Goal: Transaction & Acquisition: Purchase product/service

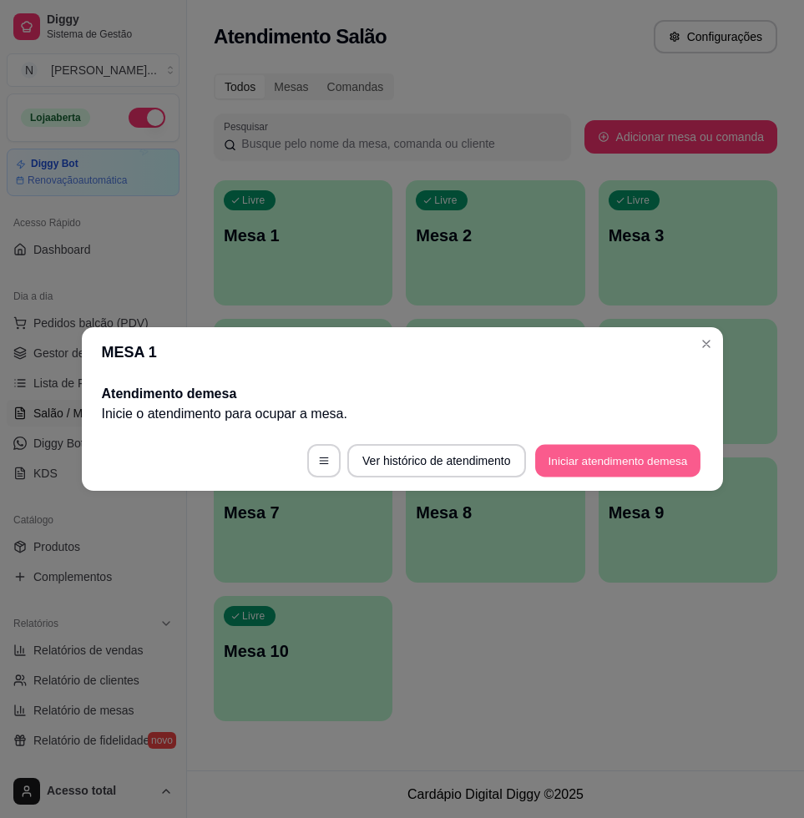
click at [595, 466] on button "Iniciar atendimento de mesa" at bounding box center [617, 461] width 165 height 33
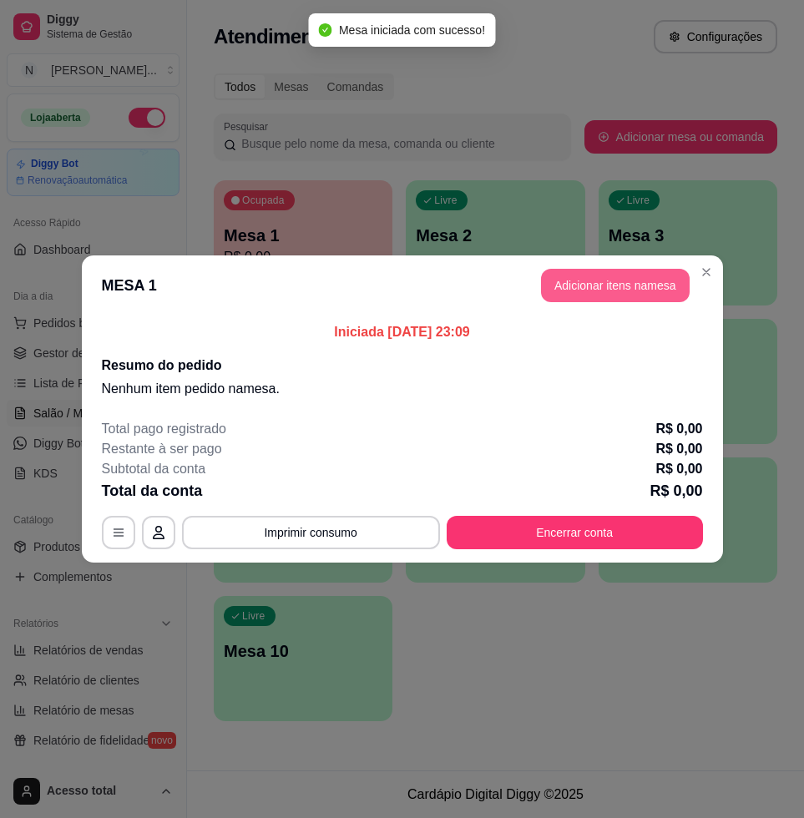
click at [637, 283] on button "Adicionar itens na mesa" at bounding box center [615, 285] width 149 height 33
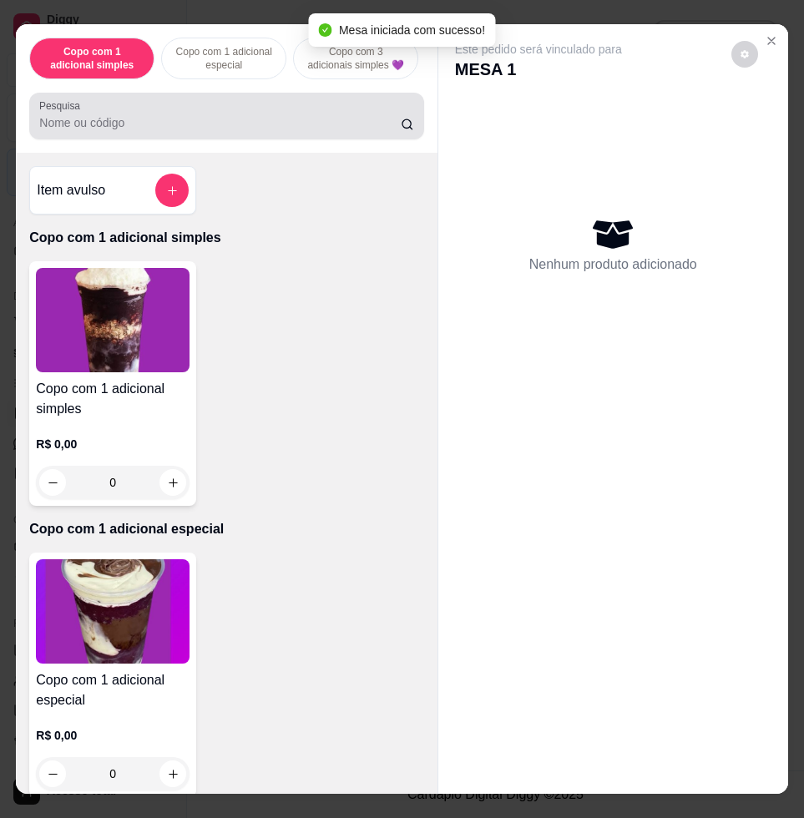
click at [167, 131] on input "Pesquisa" at bounding box center [219, 122] width 361 height 17
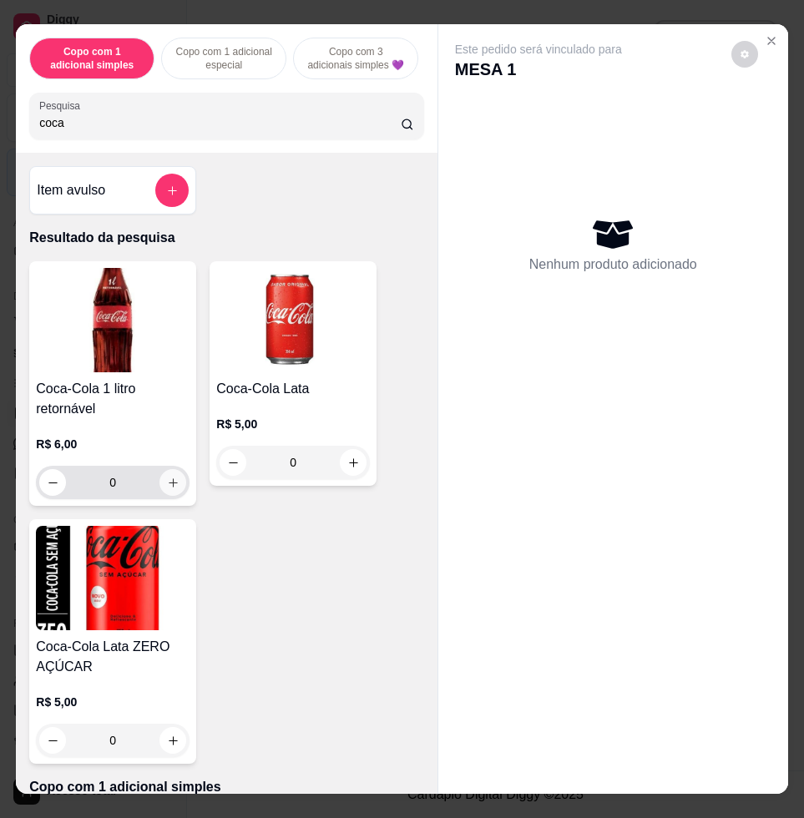
type input "coca"
click at [167, 489] on icon "increase-product-quantity" at bounding box center [173, 482] width 13 height 13
type input "1"
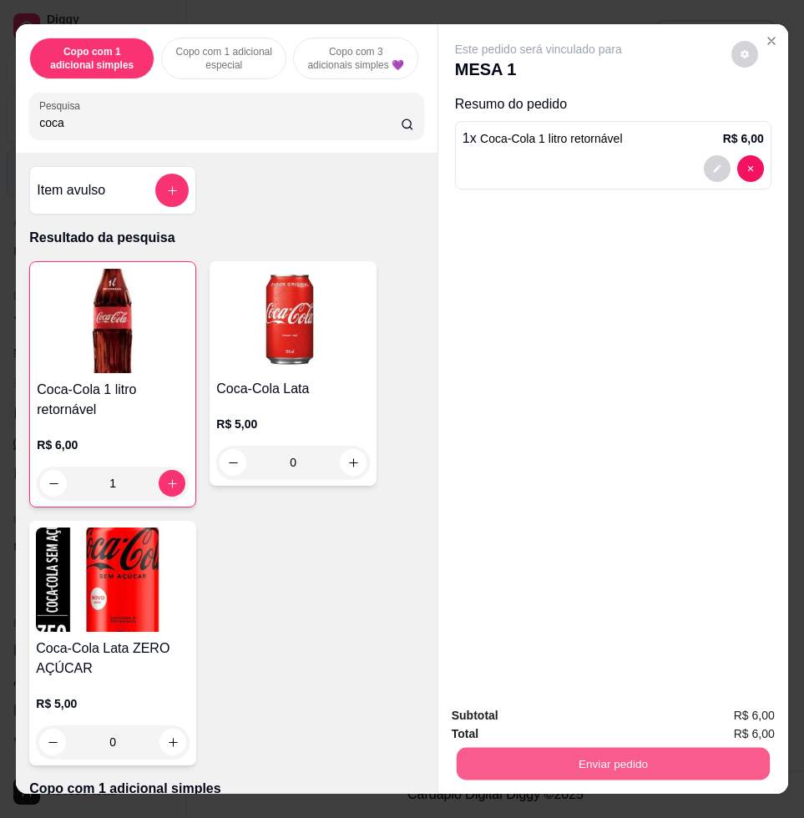
click at [558, 755] on button "Enviar pedido" at bounding box center [612, 763] width 313 height 33
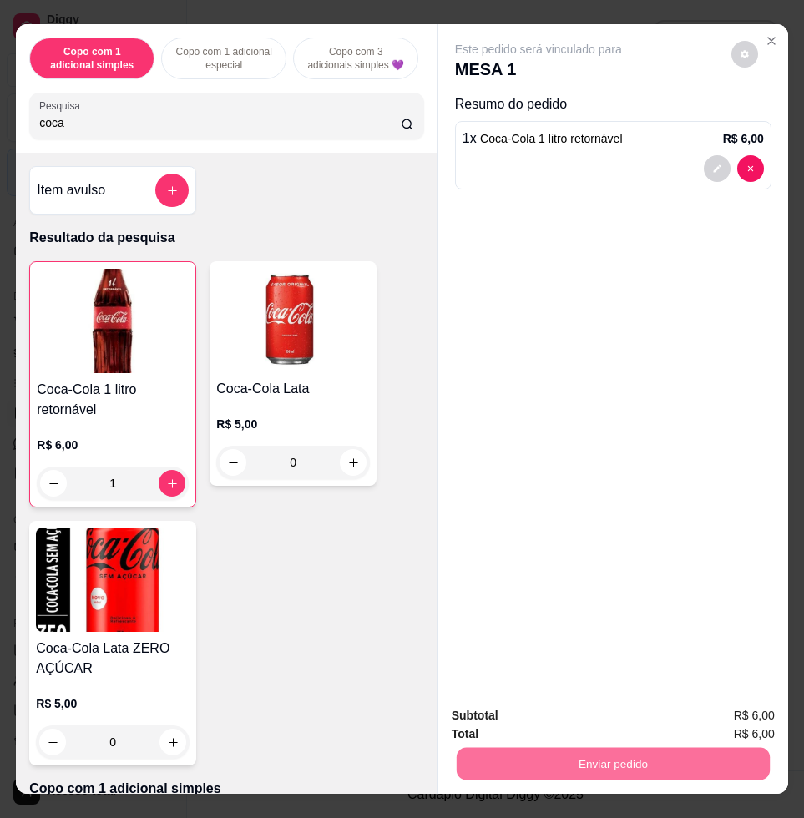
click at [737, 707] on button "Enviar pedido" at bounding box center [729, 714] width 94 height 32
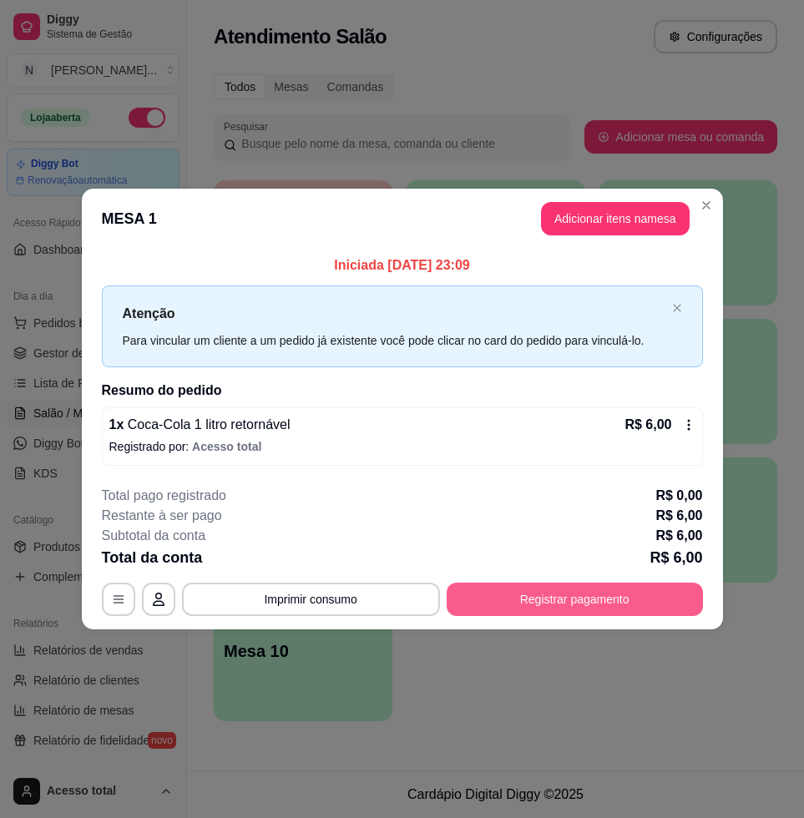
click at [549, 603] on button "Registrar pagamento" at bounding box center [574, 598] width 256 height 33
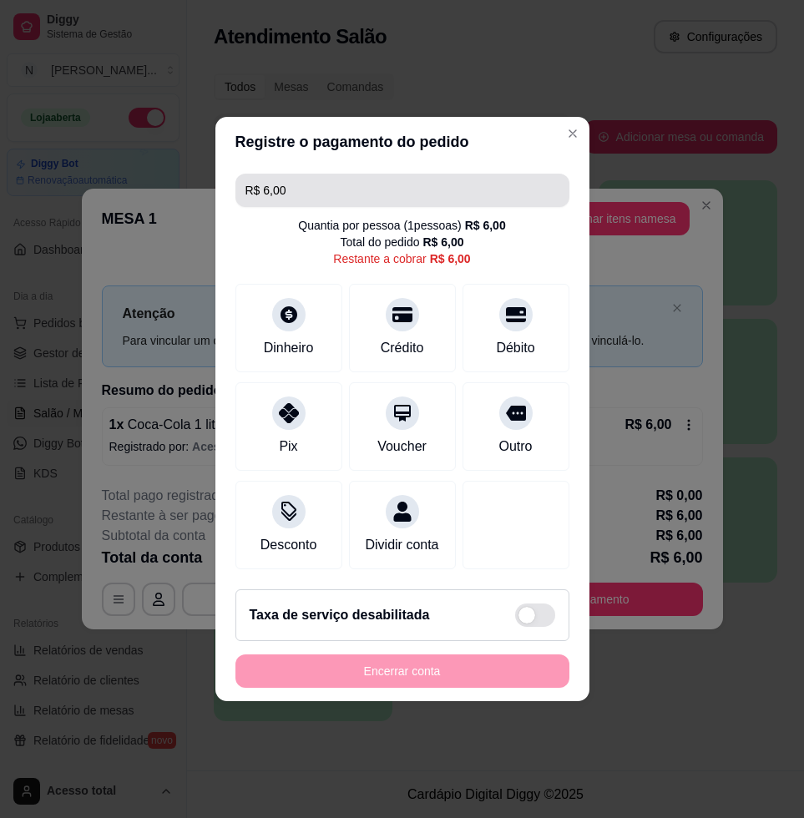
click at [339, 187] on input "R$ 6,00" at bounding box center [402, 190] width 314 height 33
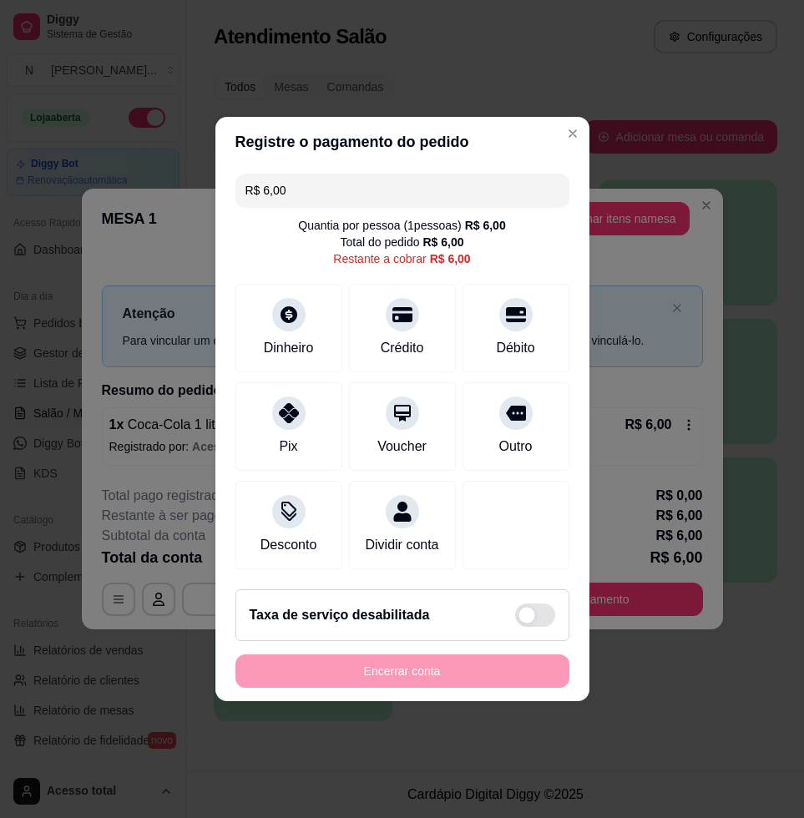
click at [337, 186] on input "R$ 6,00" at bounding box center [402, 190] width 314 height 33
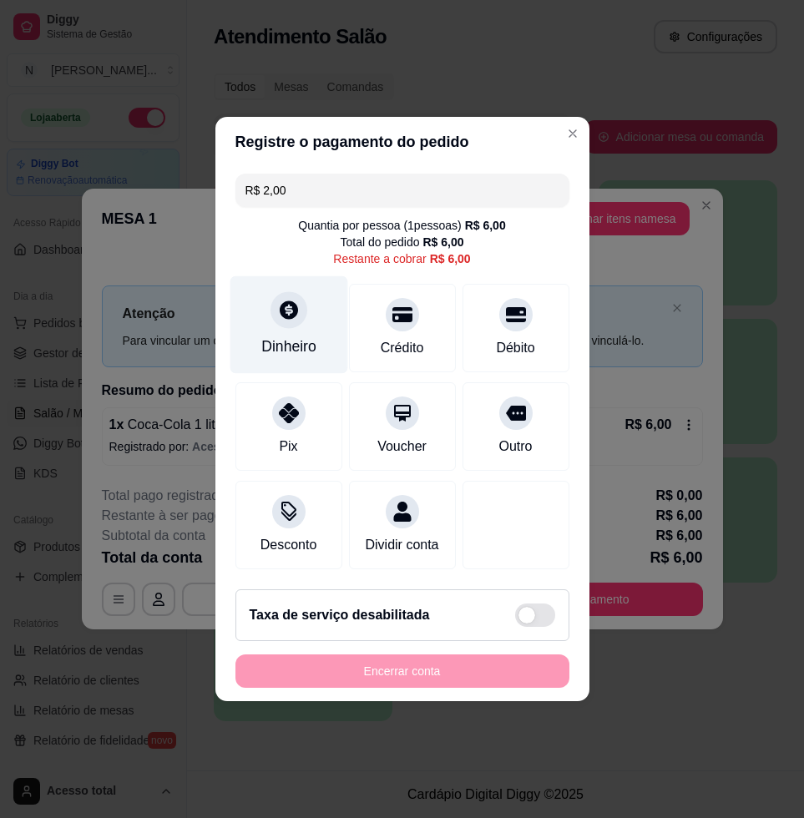
click at [308, 281] on div "Dinheiro" at bounding box center [288, 325] width 118 height 98
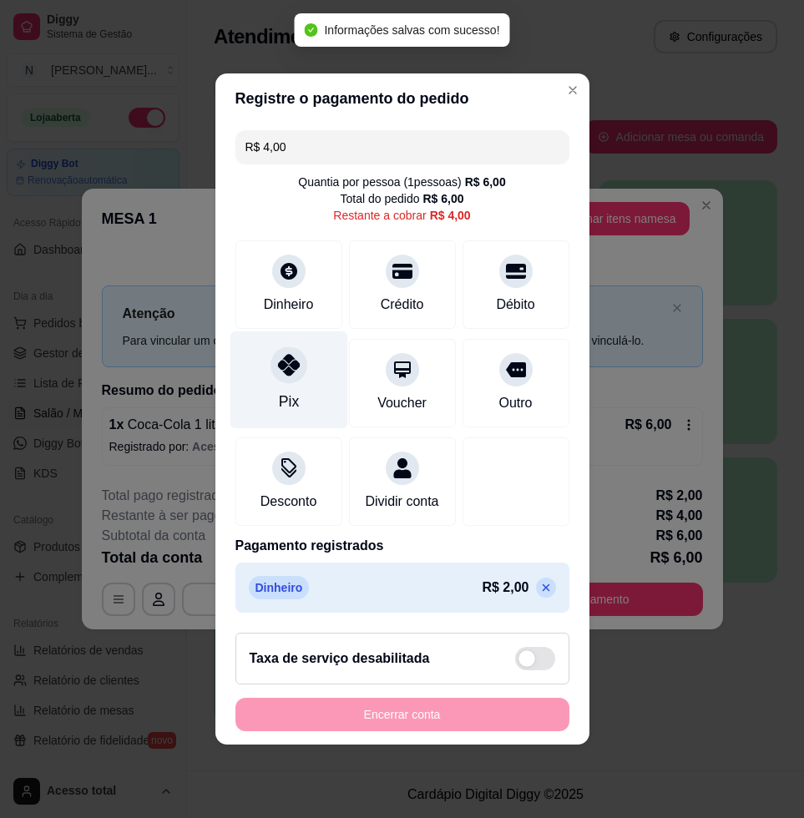
click at [287, 393] on div "Pix" at bounding box center [288, 402] width 20 height 22
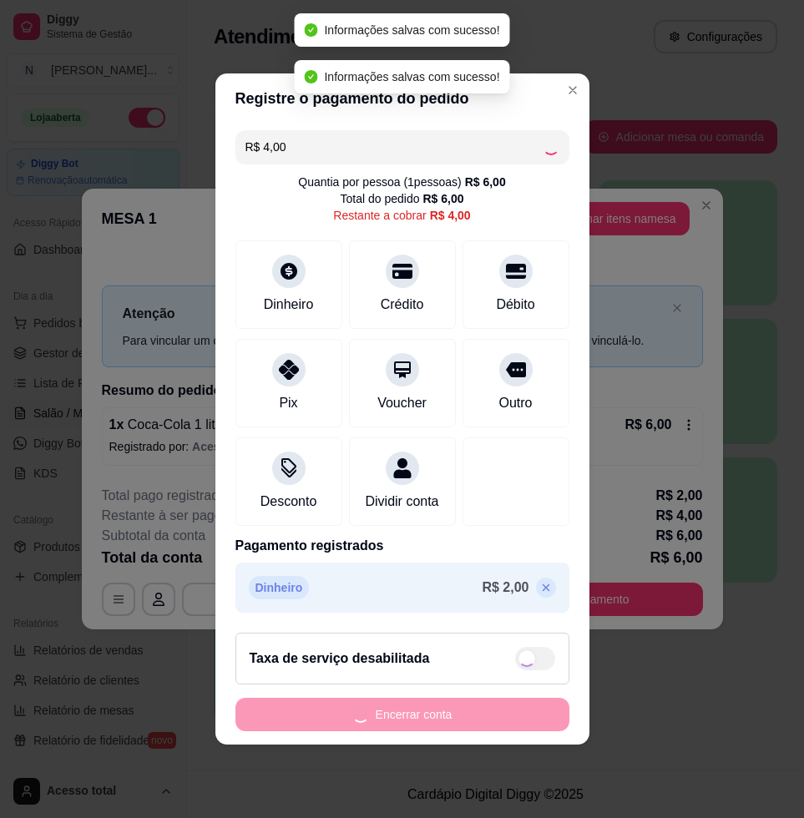
type input "R$ 0,00"
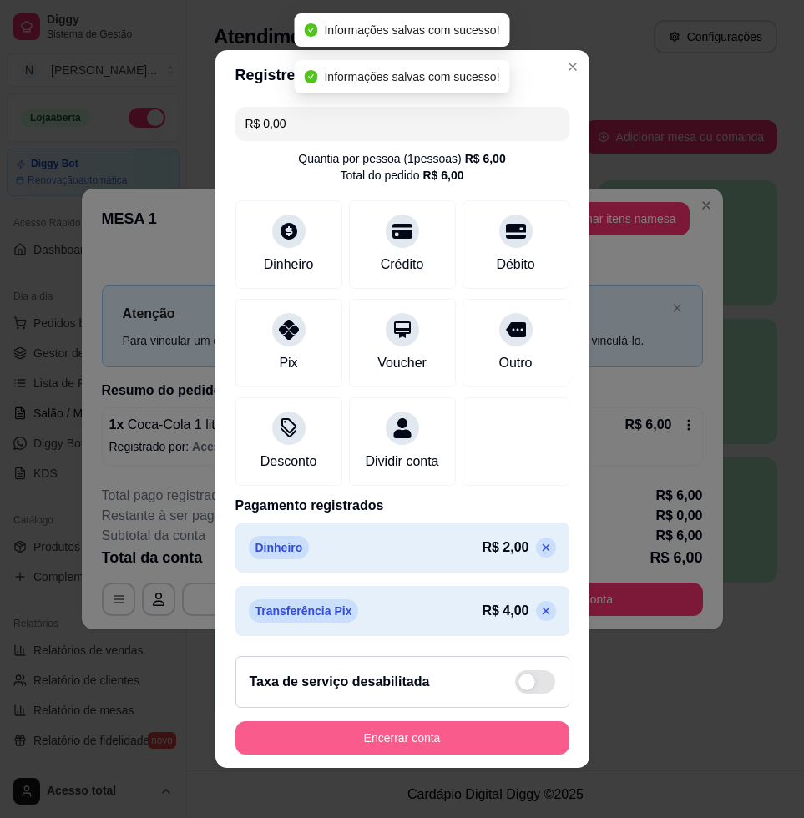
click at [418, 746] on button "Encerrar conta" at bounding box center [402, 737] width 334 height 33
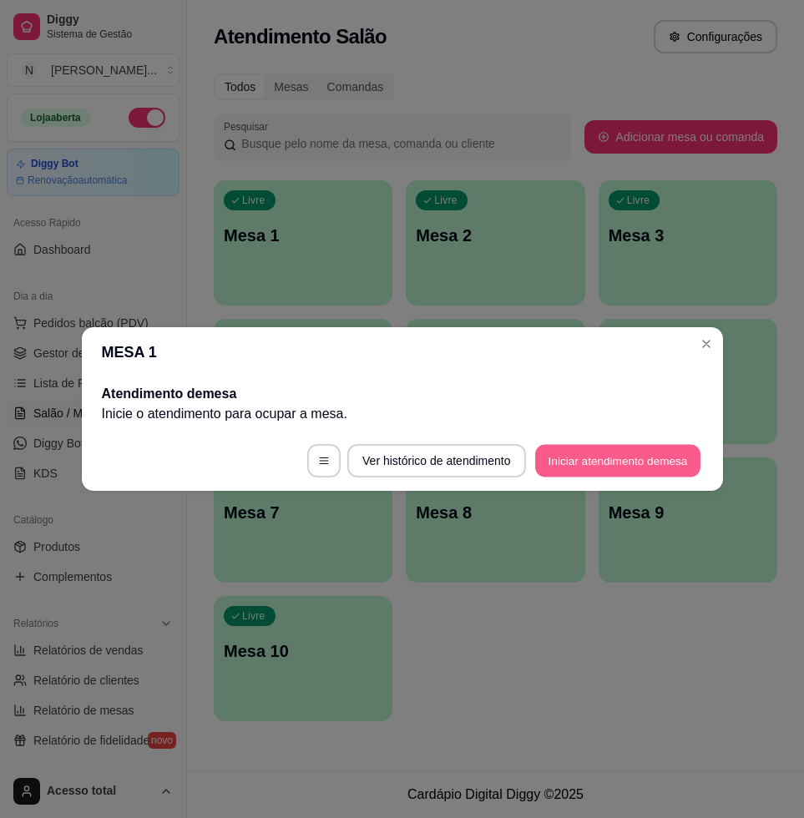
click at [583, 457] on button "Iniciar atendimento de mesa" at bounding box center [617, 461] width 165 height 33
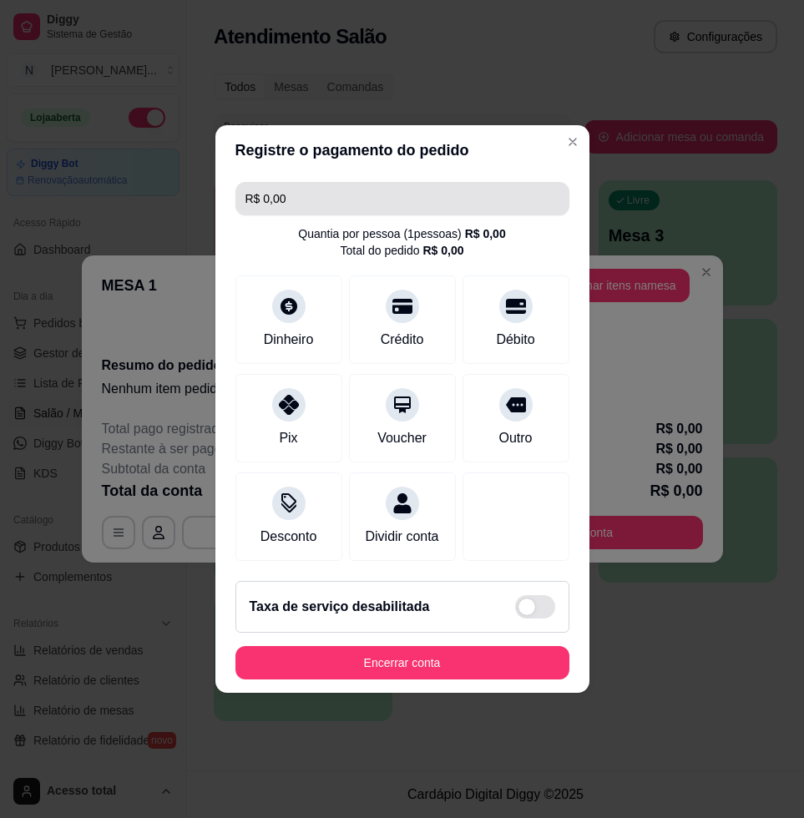
click at [310, 182] on input "R$ 0,00" at bounding box center [402, 198] width 314 height 33
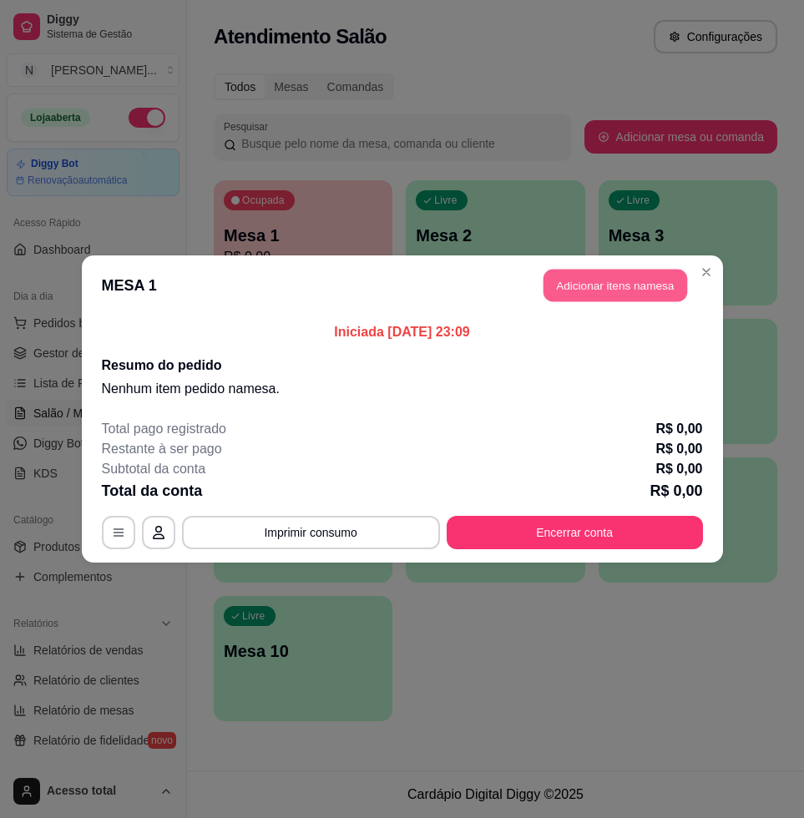
click at [628, 288] on button "Adicionar itens na mesa" at bounding box center [615, 286] width 144 height 33
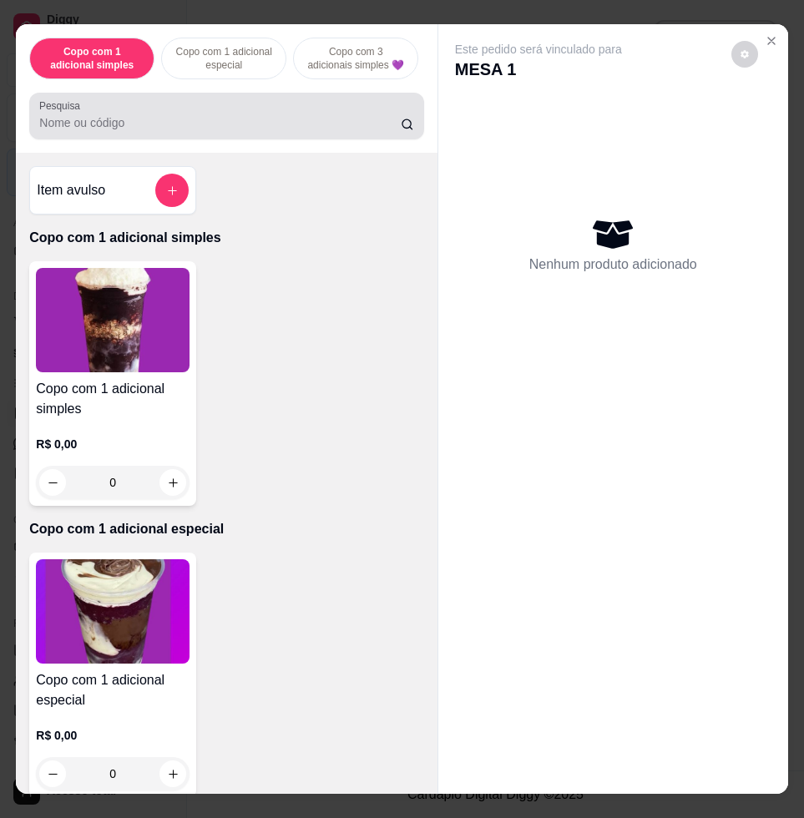
click at [331, 131] on input "Pesquisa" at bounding box center [219, 122] width 361 height 17
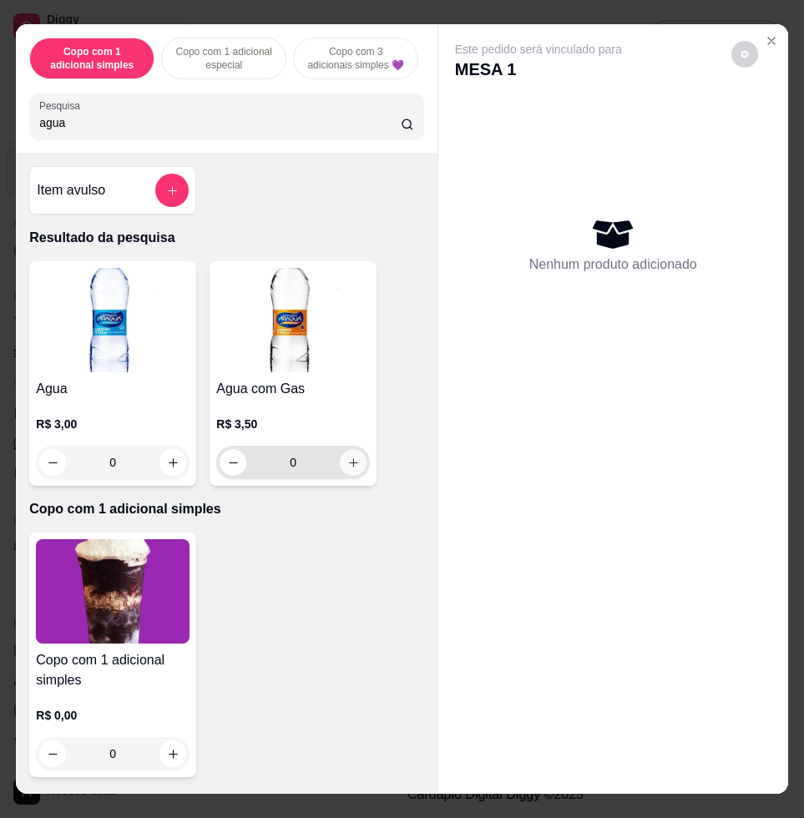
type input "agua"
click at [347, 469] on icon "increase-product-quantity" at bounding box center [353, 462] width 13 height 13
type input "1"
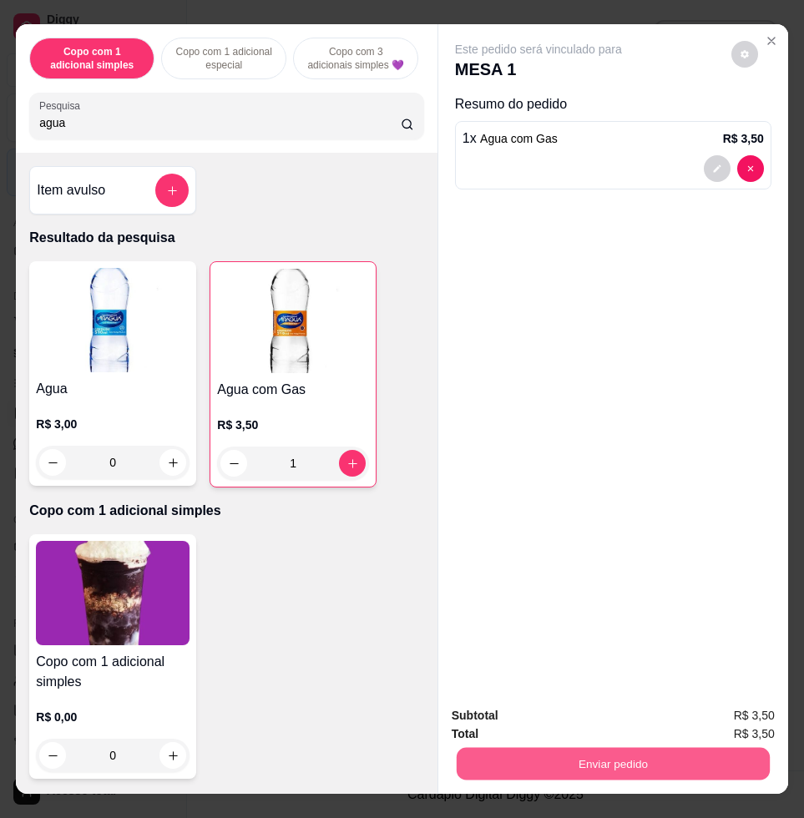
click at [649, 760] on button "Enviar pedido" at bounding box center [612, 763] width 313 height 33
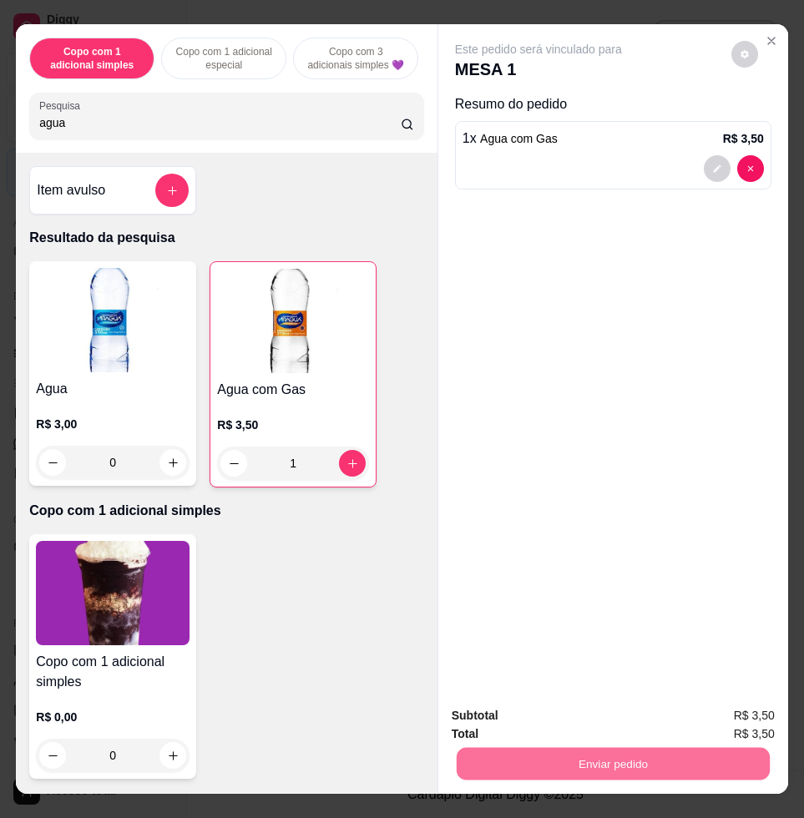
click at [738, 719] on button "Enviar pedido" at bounding box center [729, 714] width 94 height 32
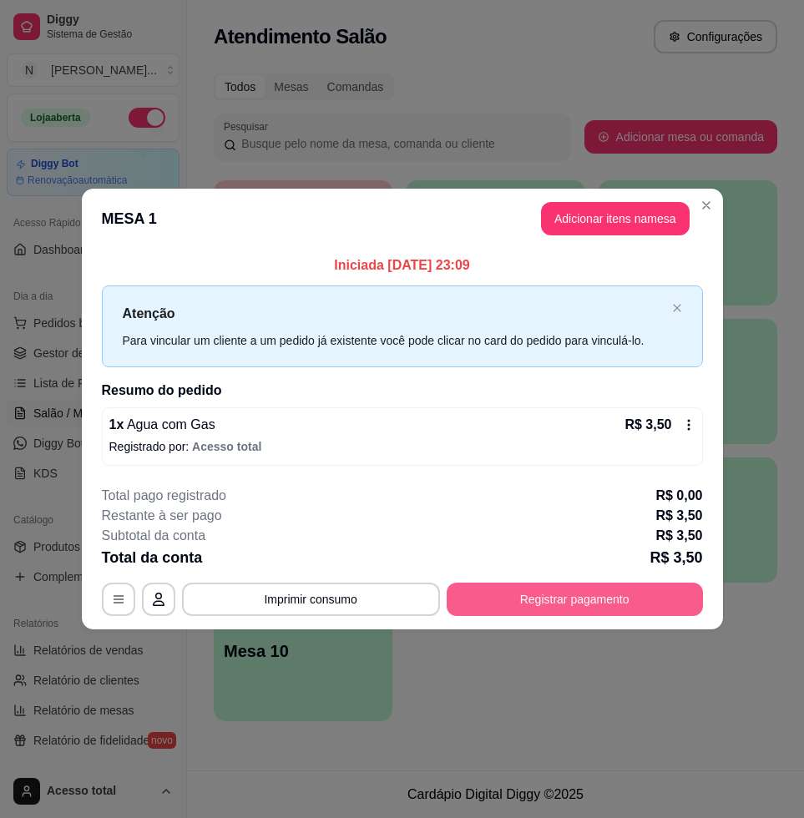
click at [623, 591] on button "Registrar pagamento" at bounding box center [574, 598] width 256 height 33
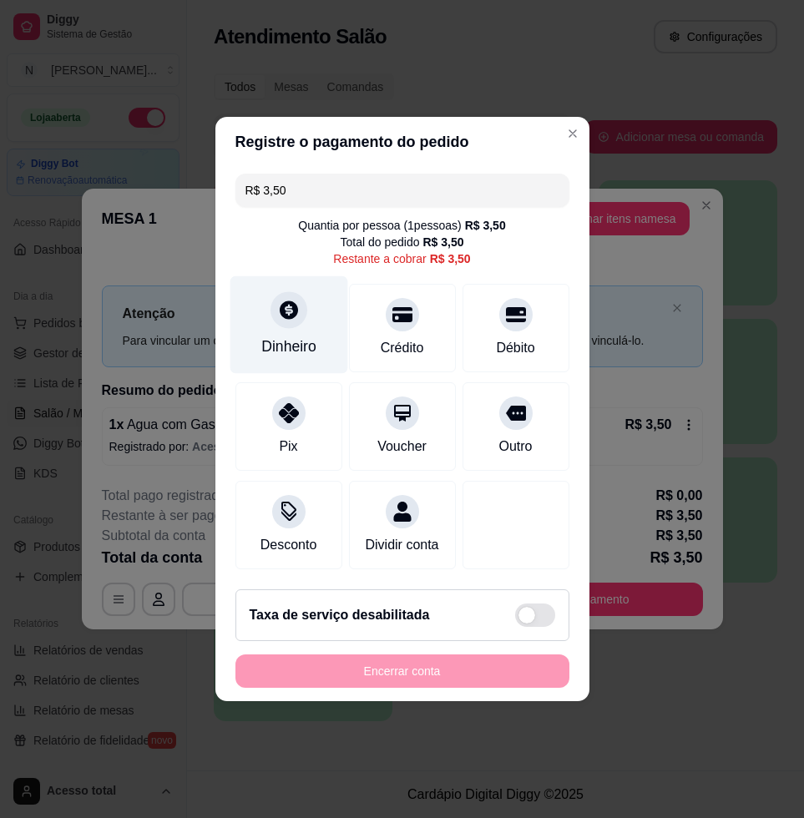
click at [290, 320] on div "Dinheiro" at bounding box center [288, 325] width 118 height 98
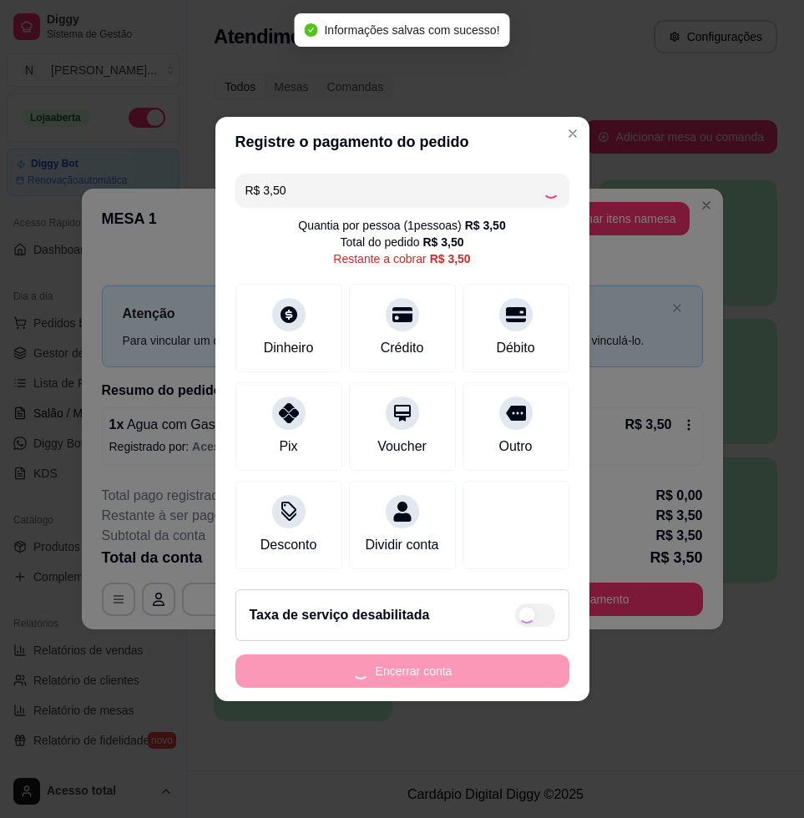
type input "R$ 0,00"
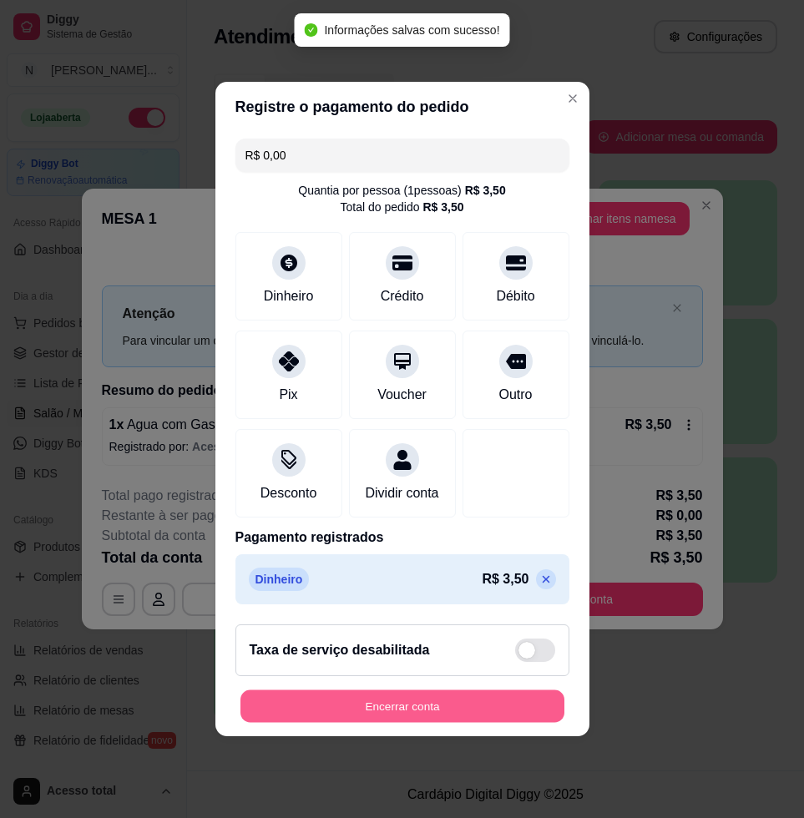
click at [401, 716] on button "Encerrar conta" at bounding box center [402, 706] width 324 height 33
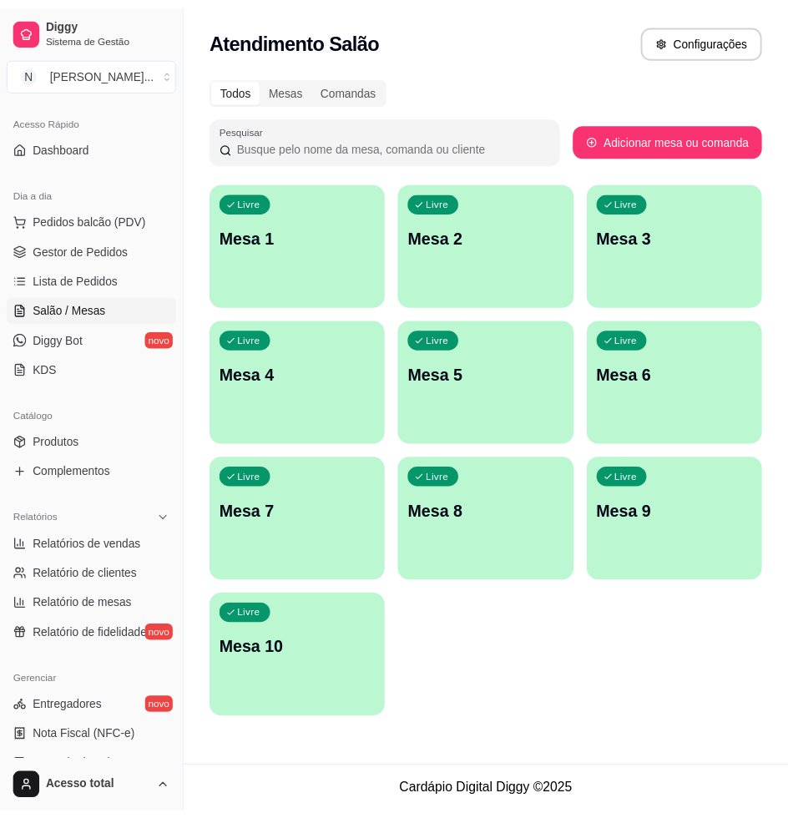
scroll to position [313, 0]
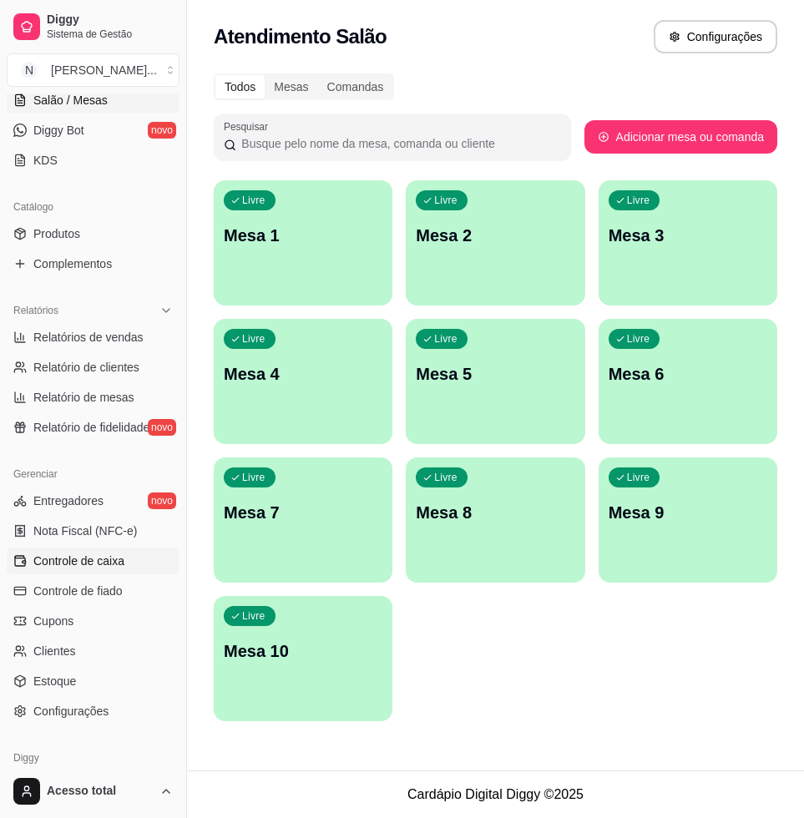
click at [119, 567] on span "Controle de caixa" at bounding box center [78, 560] width 91 height 17
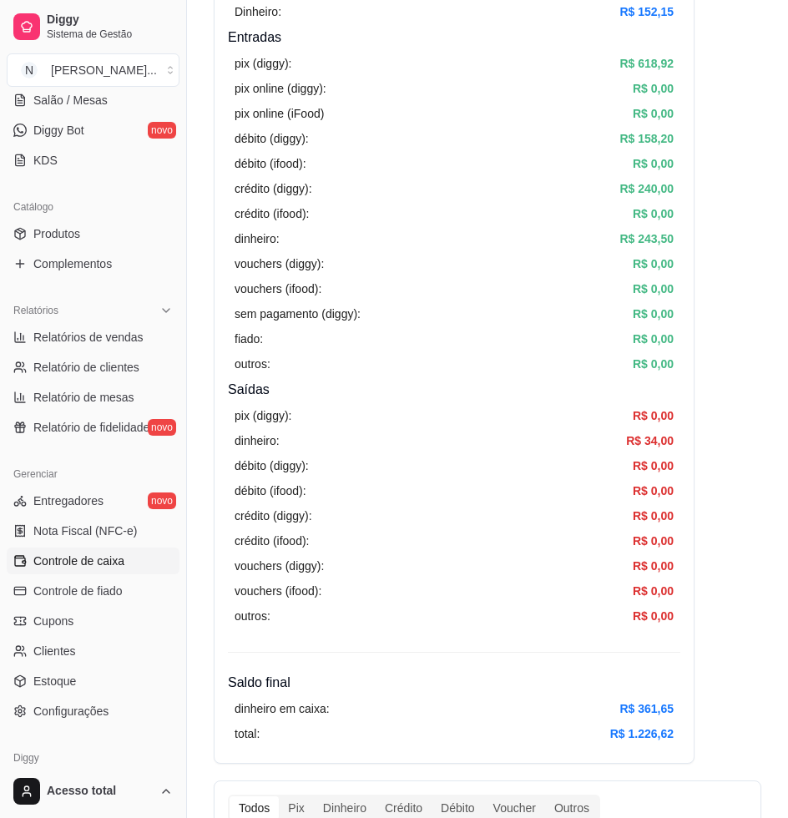
scroll to position [417, 0]
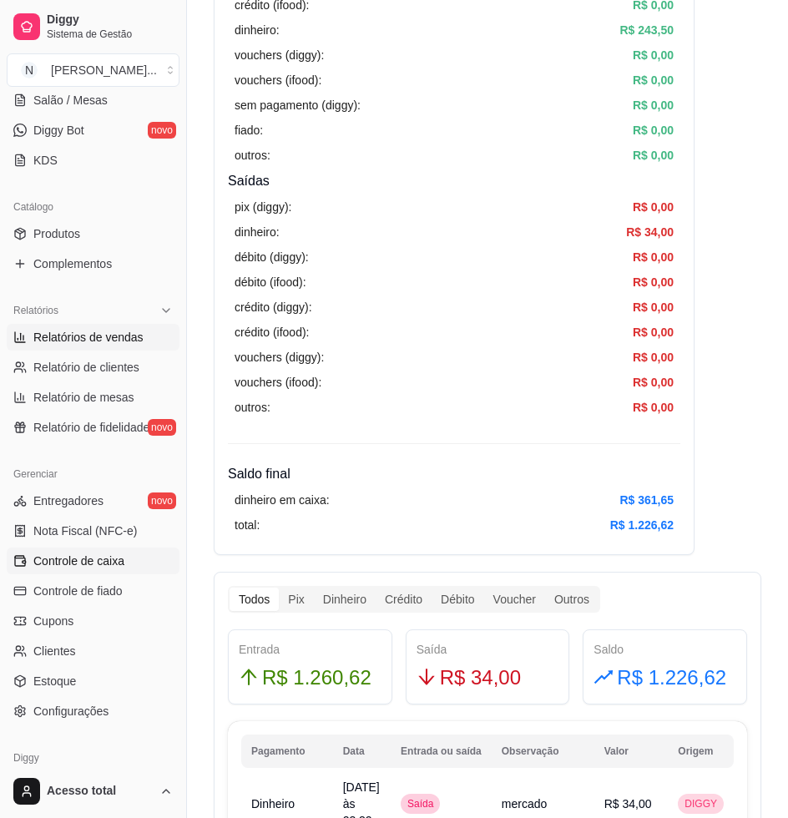
click at [107, 335] on span "Relatórios de vendas" at bounding box center [88, 337] width 110 height 17
select select "ALL"
select select "0"
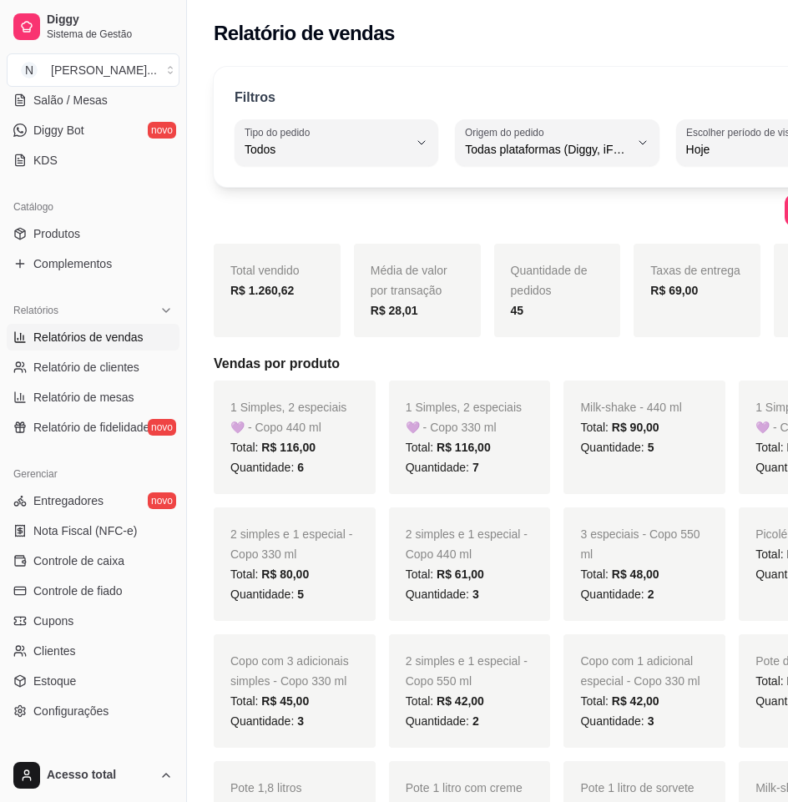
click at [330, 149] on span "Todos" at bounding box center [327, 149] width 164 height 17
click at [337, 223] on span "Entrega" at bounding box center [311, 217] width 123 height 16
type input "DELIVERY"
select select "DELIVERY"
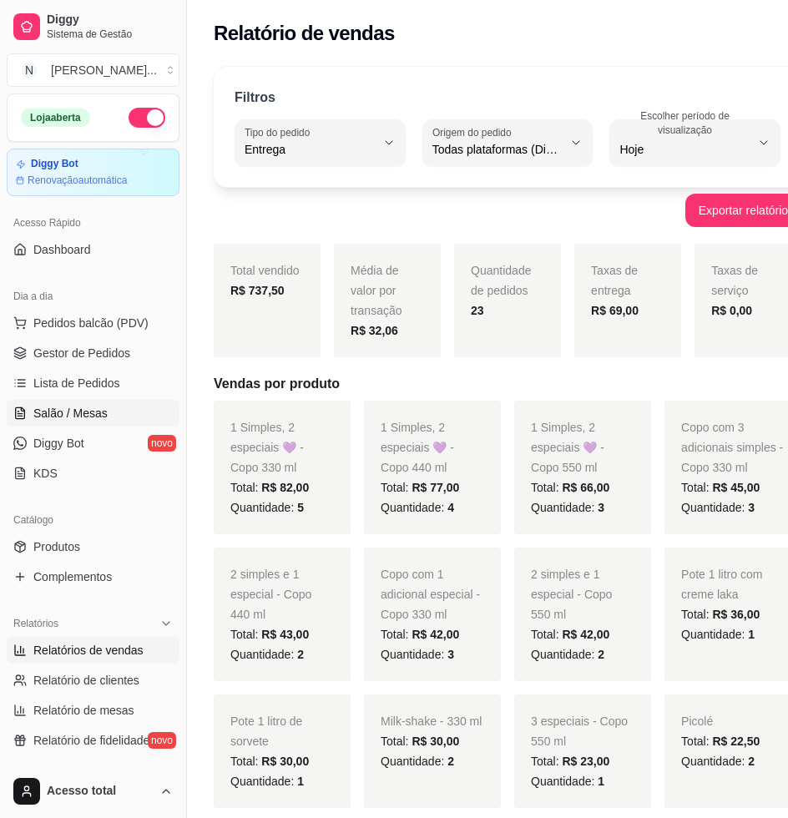
click at [86, 411] on span "Salão / Mesas" at bounding box center [70, 413] width 74 height 17
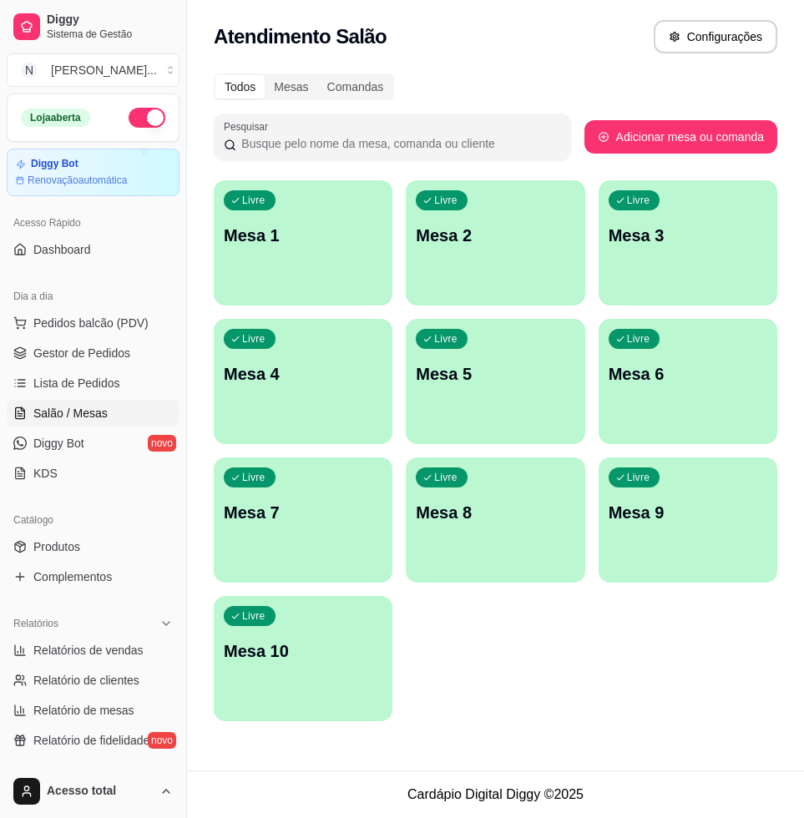
click at [313, 214] on div "Livre Mesa 1" at bounding box center [303, 232] width 179 height 105
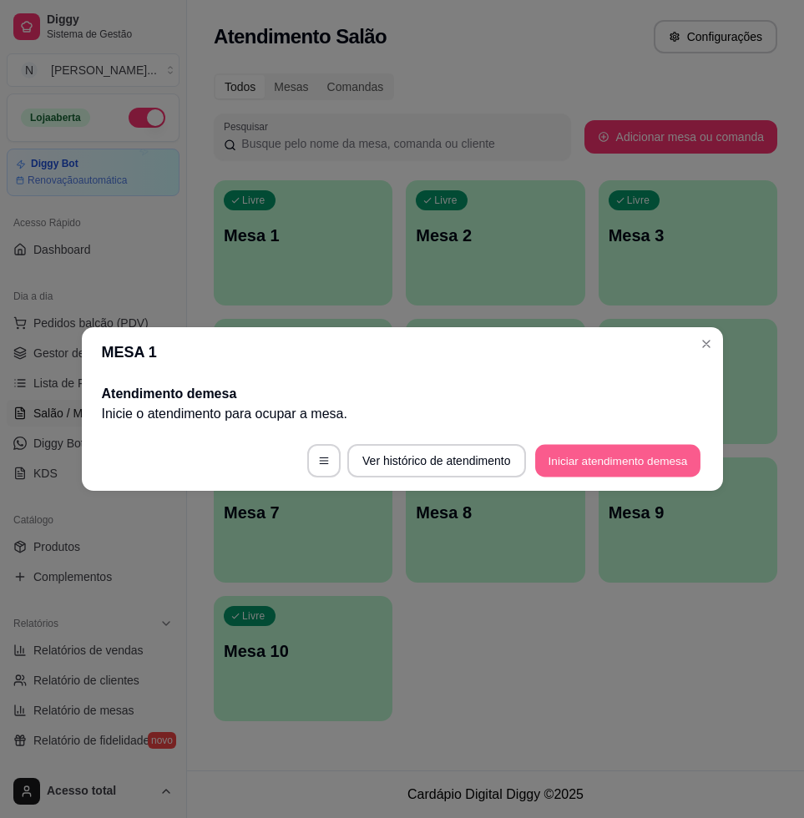
click at [673, 450] on button "Iniciar atendimento de mesa" at bounding box center [617, 461] width 165 height 33
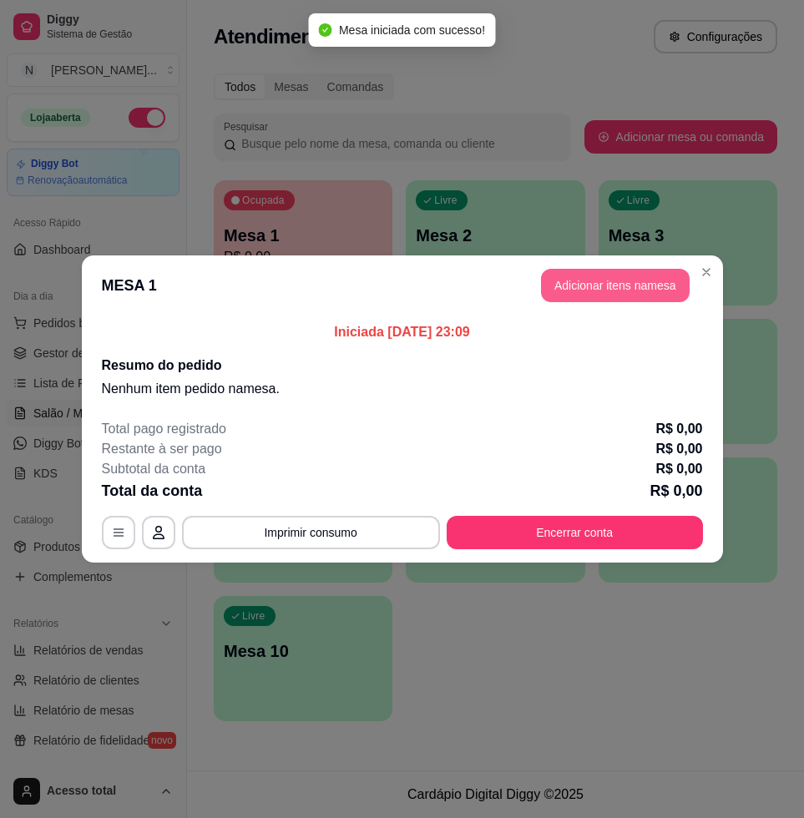
click at [677, 277] on button "Adicionar itens na mesa" at bounding box center [615, 285] width 149 height 33
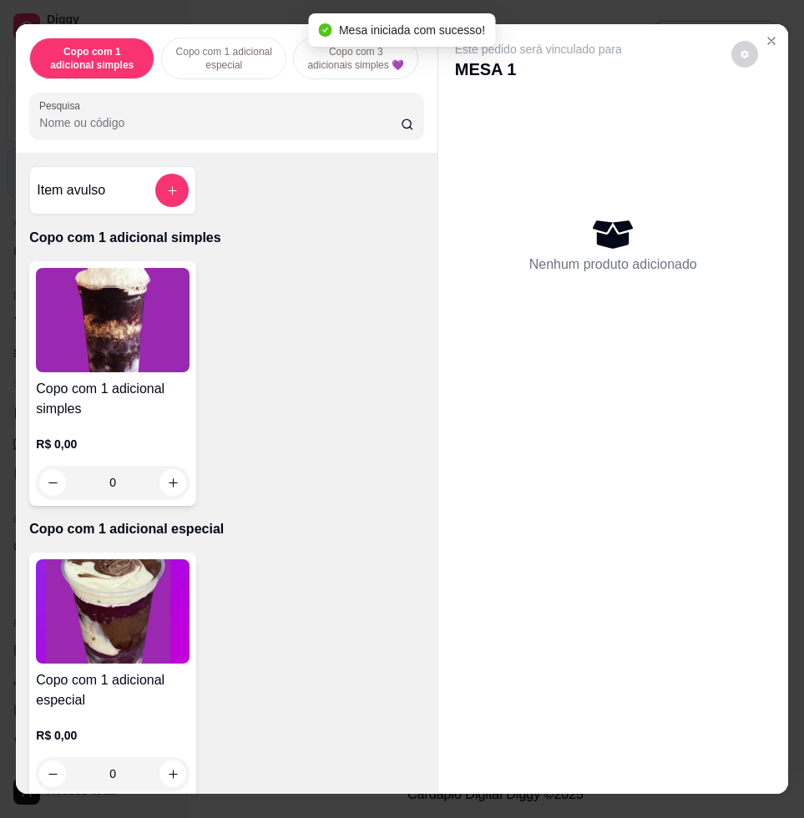
click at [211, 131] on input "Pesquisa" at bounding box center [219, 122] width 361 height 17
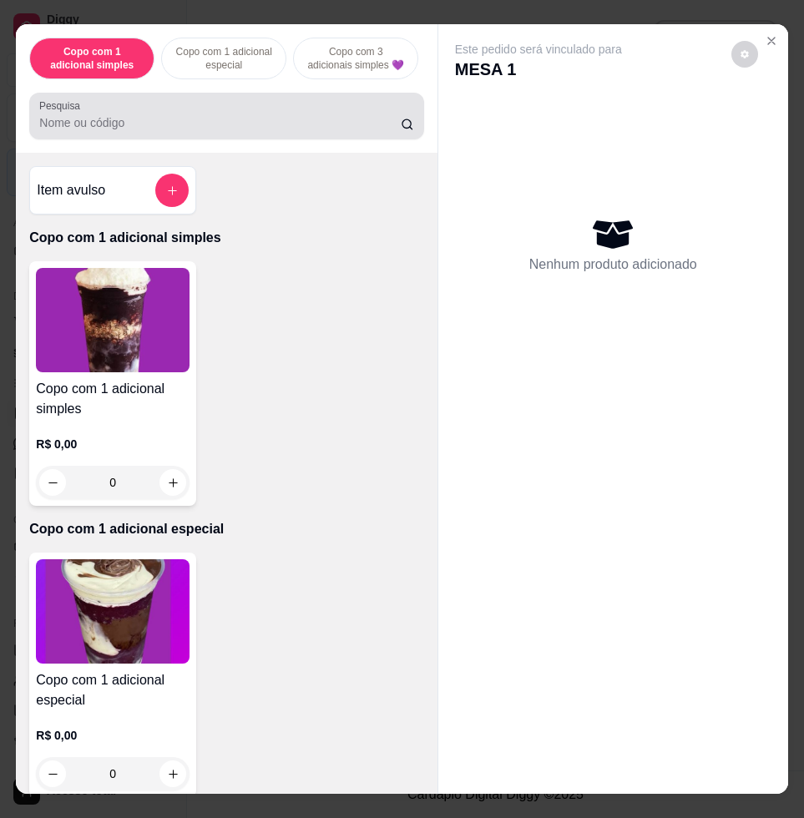
click at [211, 133] on div at bounding box center [226, 115] width 374 height 33
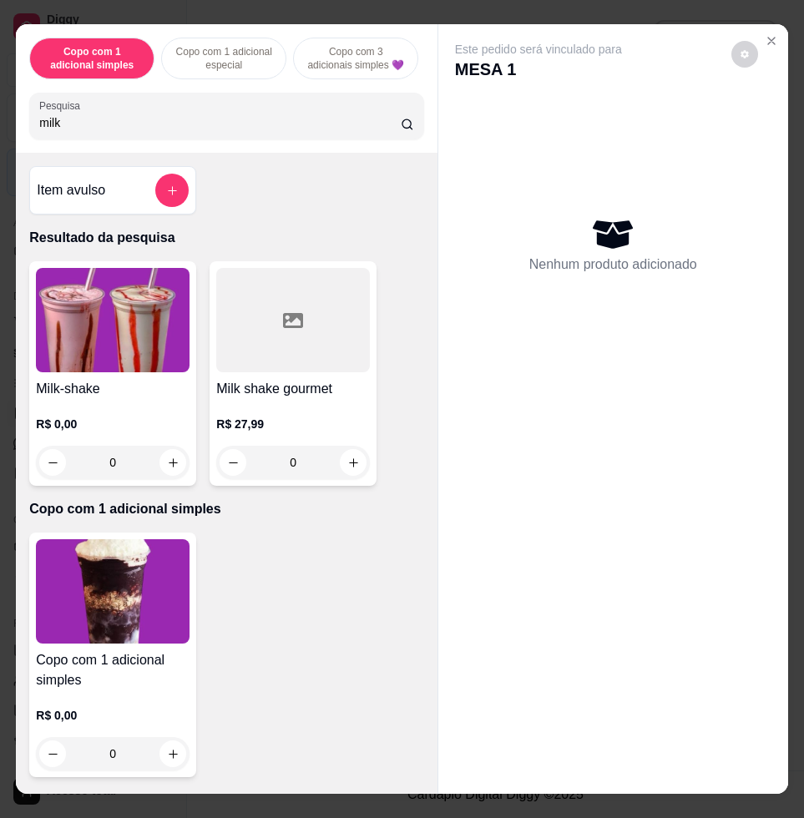
type input "milk"
click at [131, 320] on img at bounding box center [113, 320] width 154 height 104
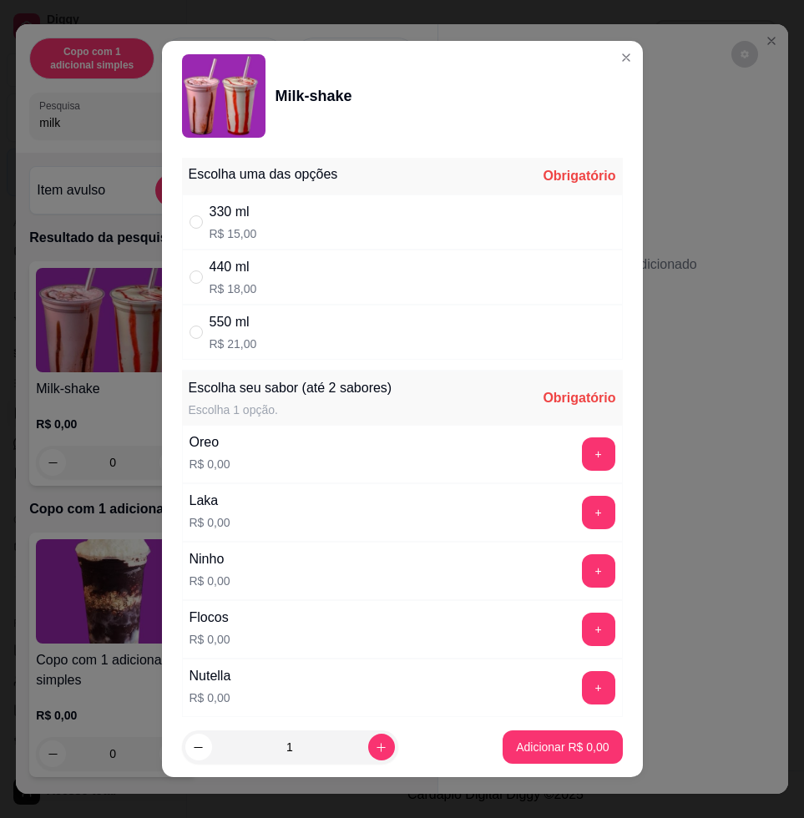
click at [293, 322] on div "550 ml R$ 21,00" at bounding box center [402, 332] width 441 height 55
radio input "true"
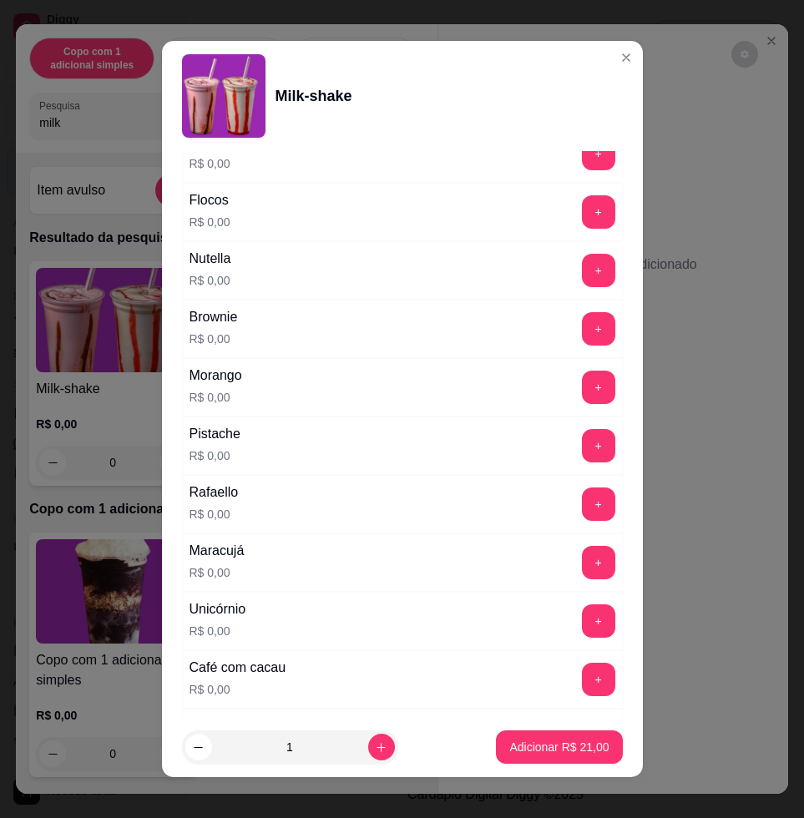
scroll to position [209, 0]
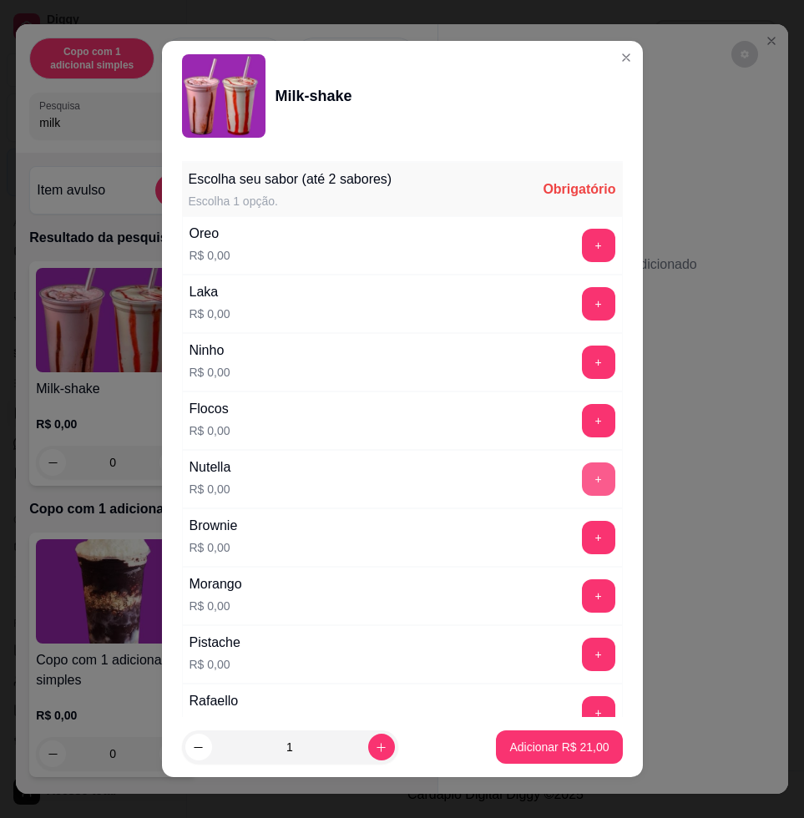
click at [582, 478] on button "+" at bounding box center [598, 478] width 33 height 33
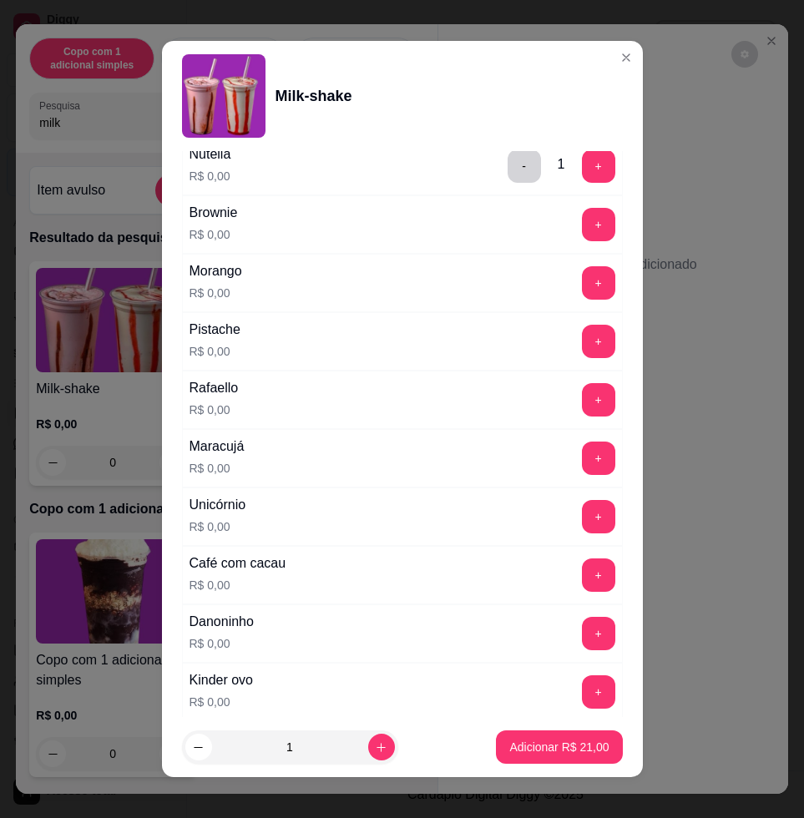
scroll to position [626, 0]
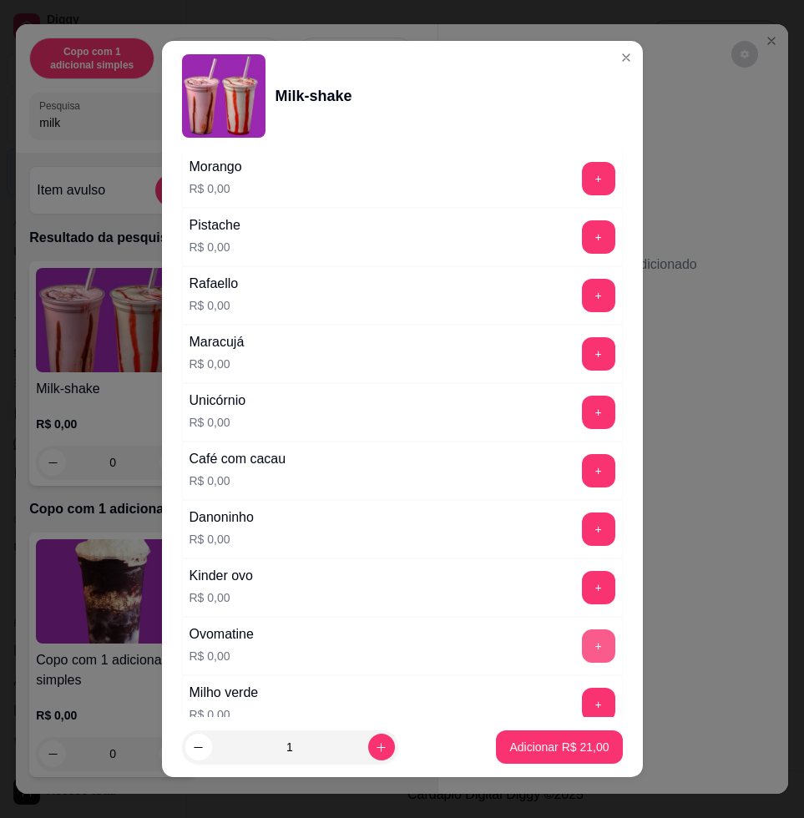
click at [582, 642] on button "+" at bounding box center [598, 645] width 33 height 33
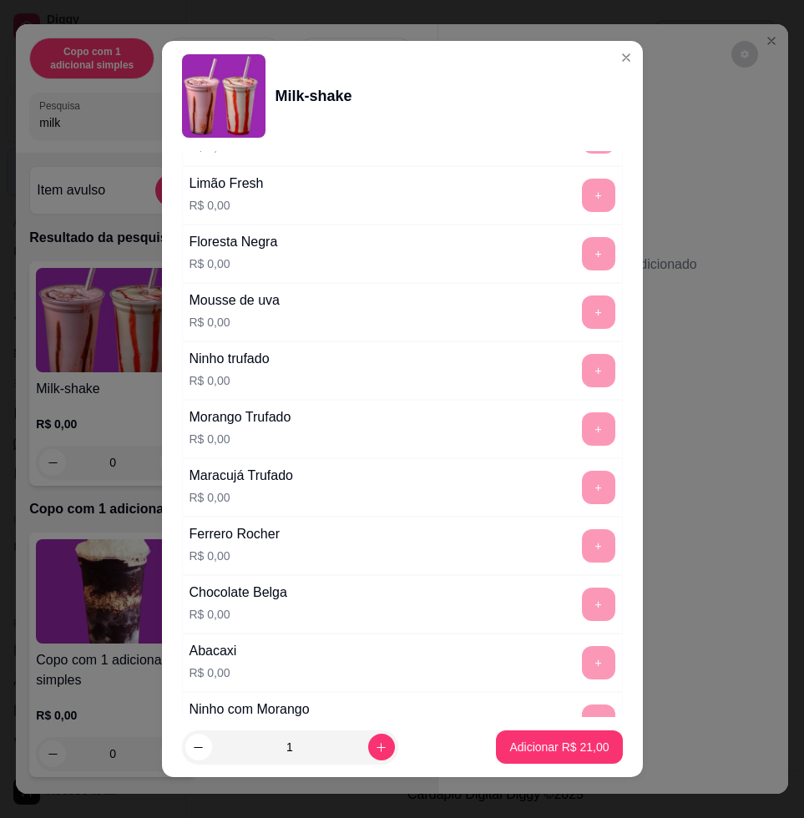
scroll to position [1527, 0]
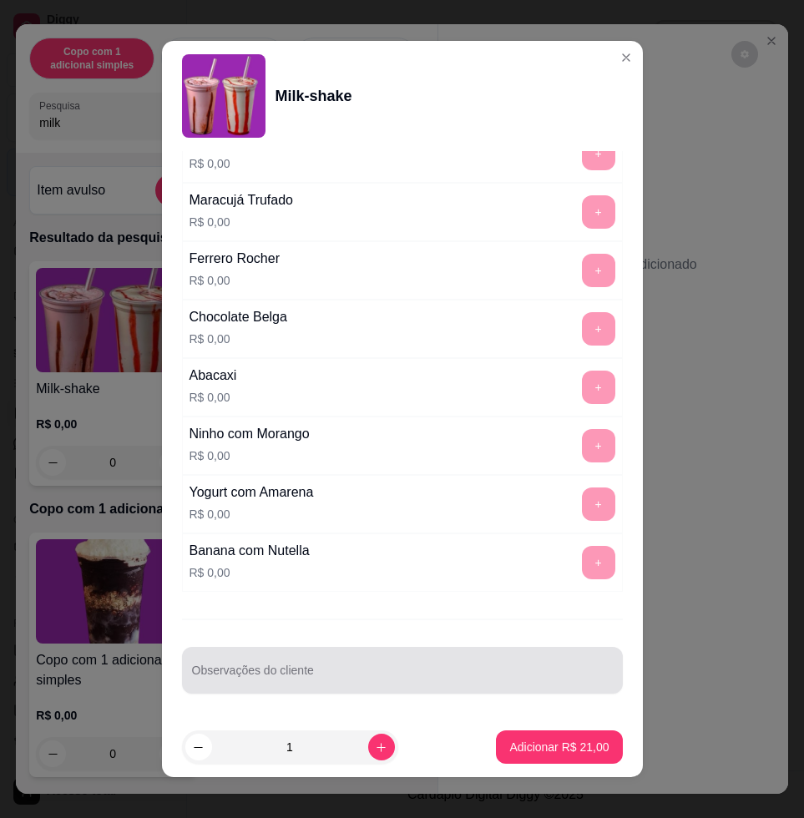
click at [493, 653] on div at bounding box center [402, 669] width 421 height 33
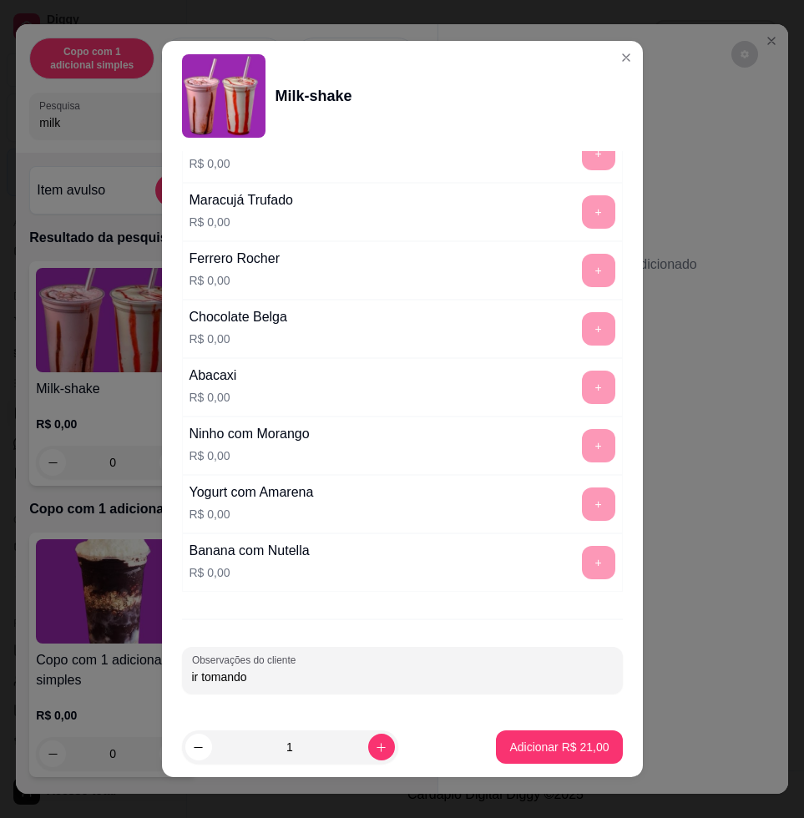
type input "ir tomando"
click at [518, 726] on footer "1 Adicionar R$ 21,00" at bounding box center [402, 747] width 481 height 60
click at [518, 732] on button "Adicionar R$ 21,00" at bounding box center [559, 746] width 126 height 33
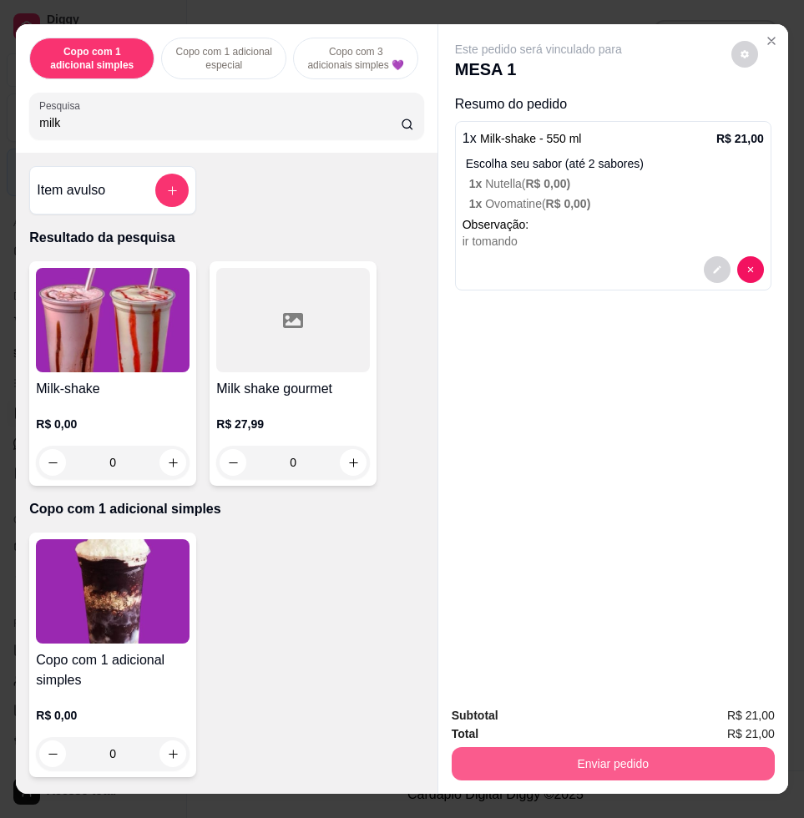
click at [535, 757] on button "Enviar pedido" at bounding box center [612, 763] width 323 height 33
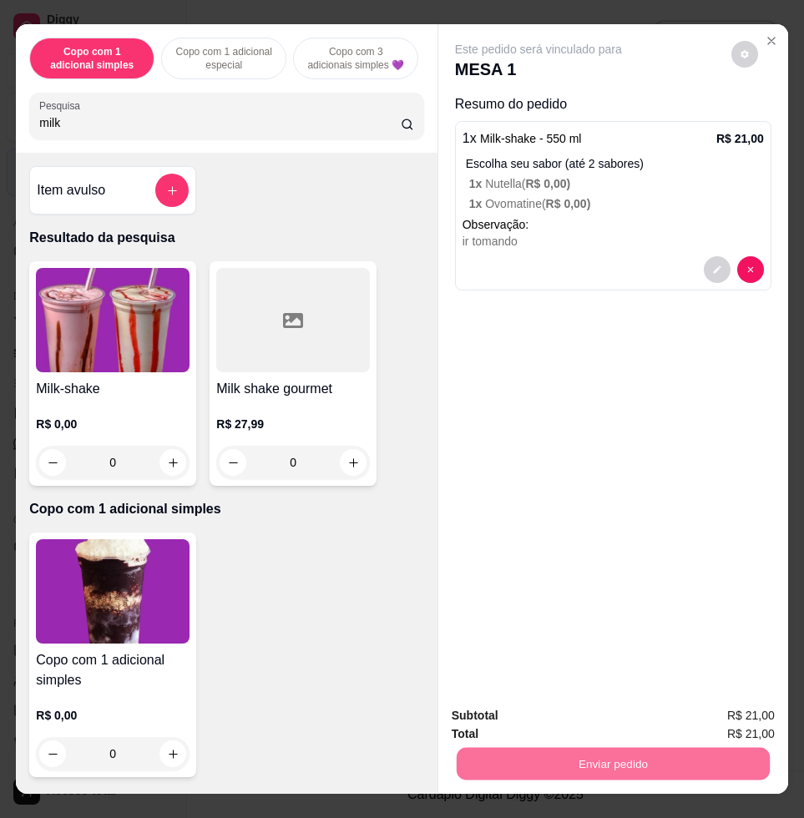
click at [774, 714] on button "Enviar pedido" at bounding box center [729, 714] width 94 height 32
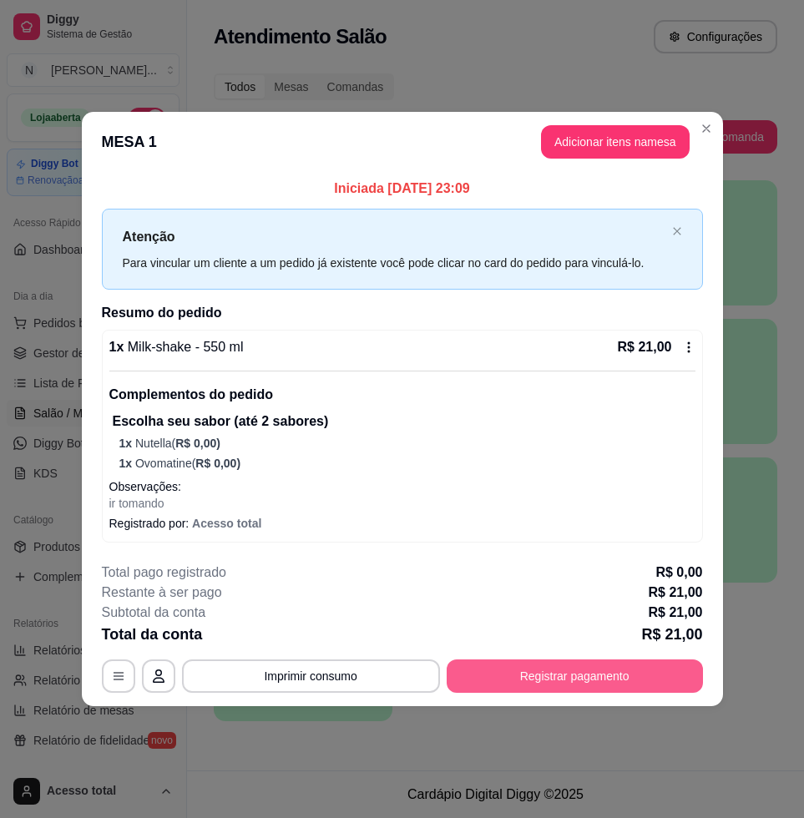
click at [582, 676] on button "Registrar pagamento" at bounding box center [574, 675] width 256 height 33
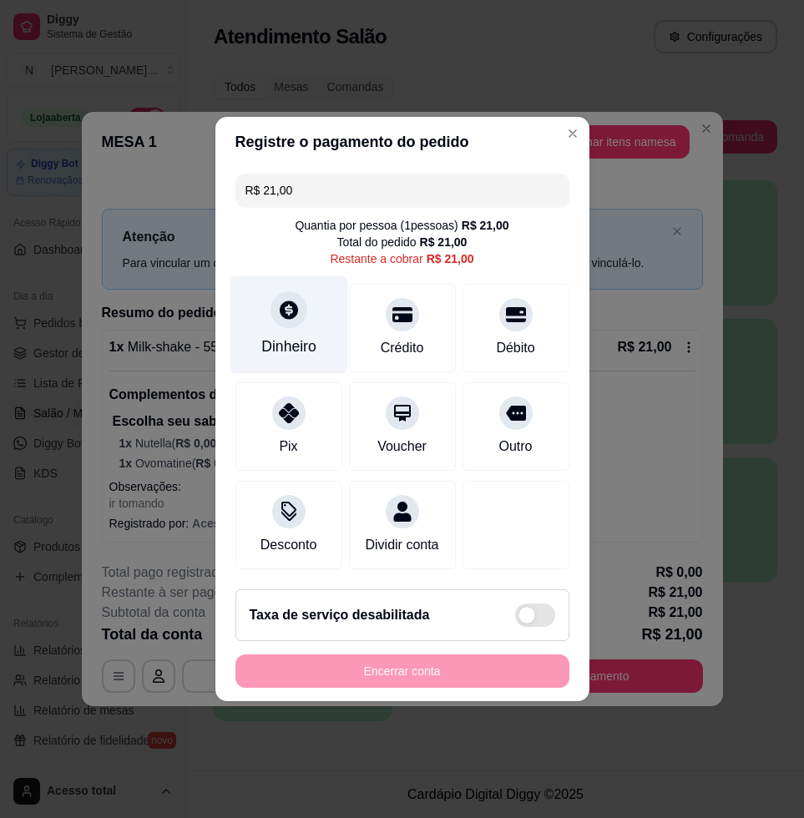
click at [324, 323] on div "Dinheiro" at bounding box center [288, 325] width 118 height 98
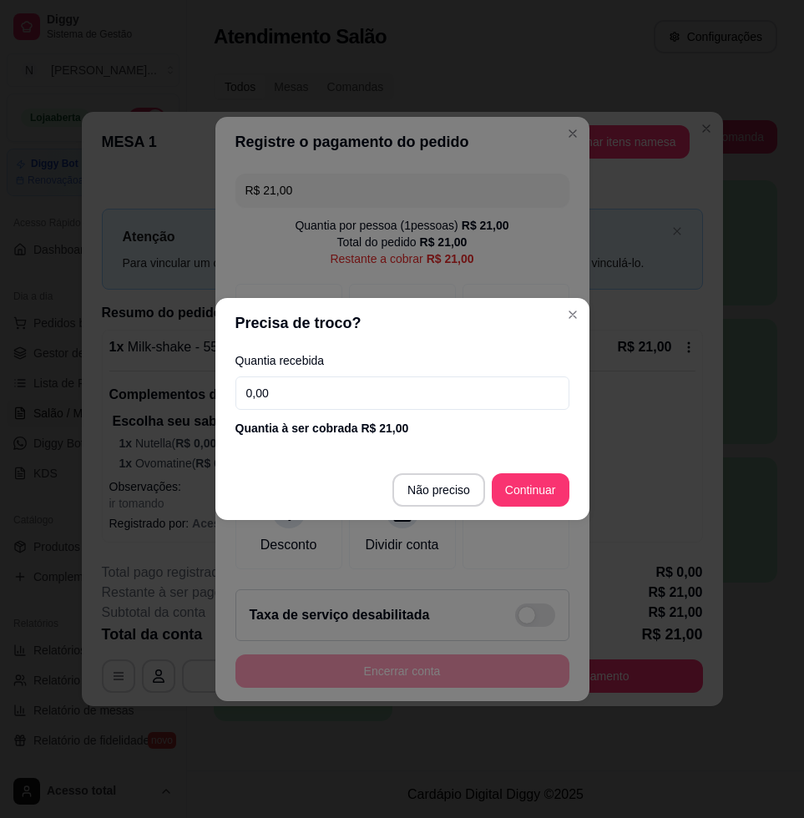
click at [396, 401] on input "0,00" at bounding box center [402, 392] width 334 height 33
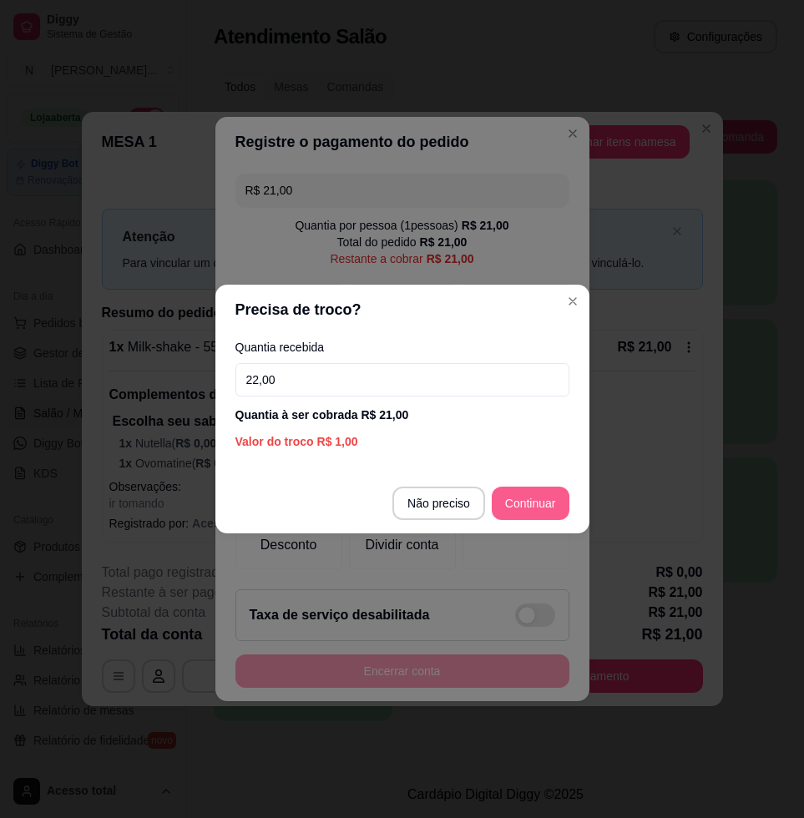
type input "22,00"
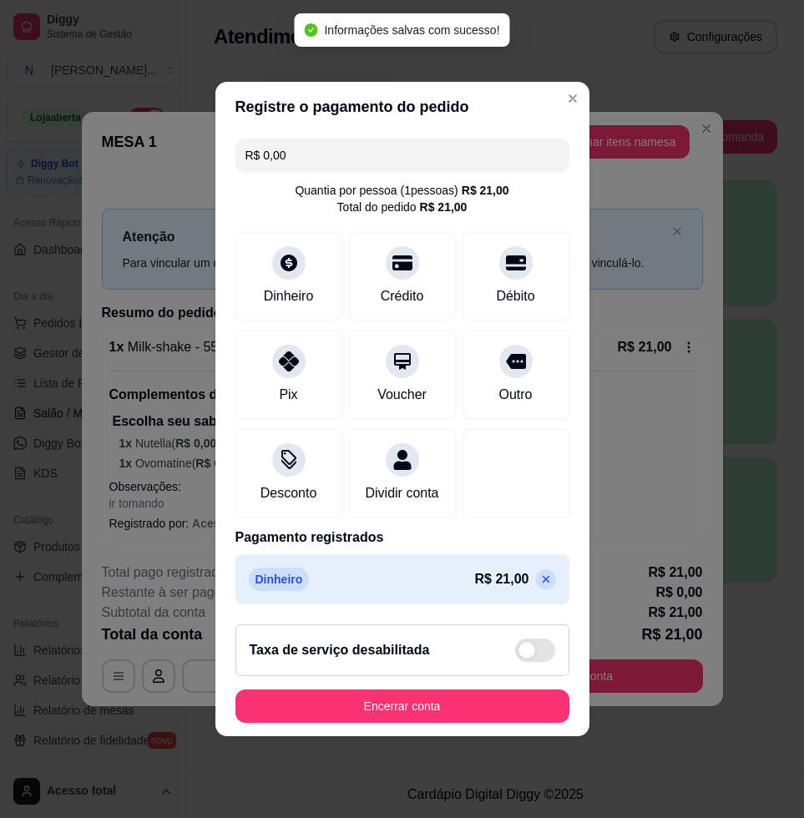
type input "R$ 0,00"
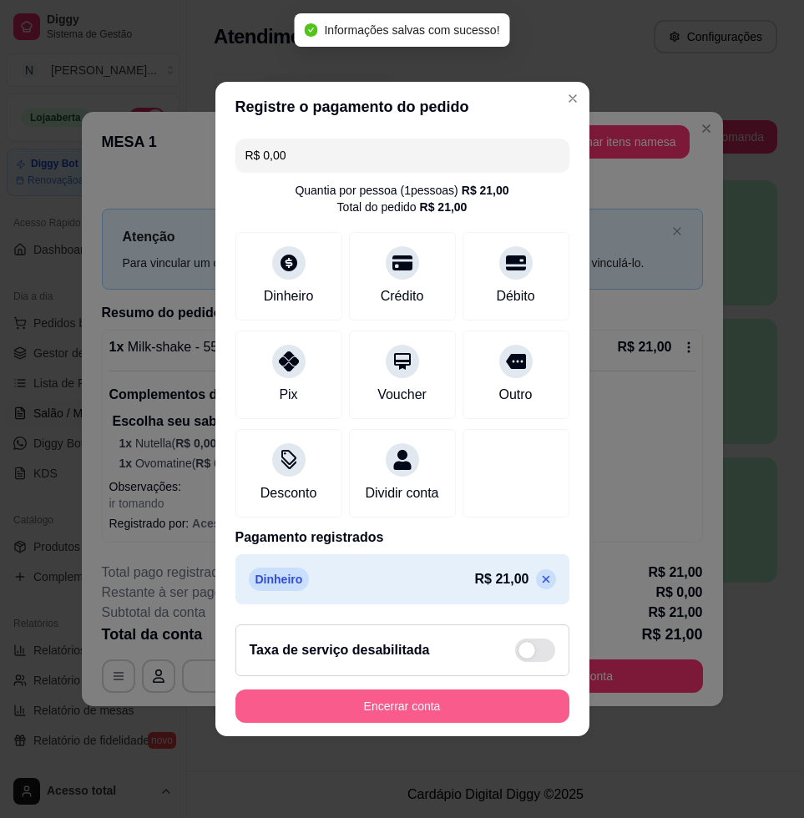
click at [399, 715] on button "Encerrar conta" at bounding box center [402, 705] width 334 height 33
